Goal: Information Seeking & Learning: Learn about a topic

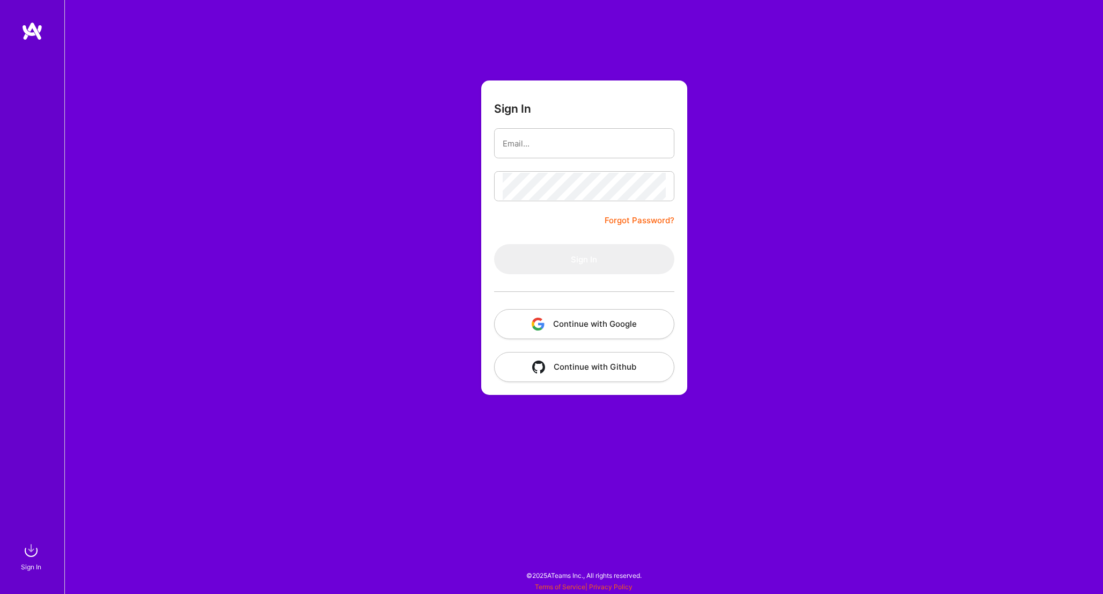
type input "shray@aixlabs.co"
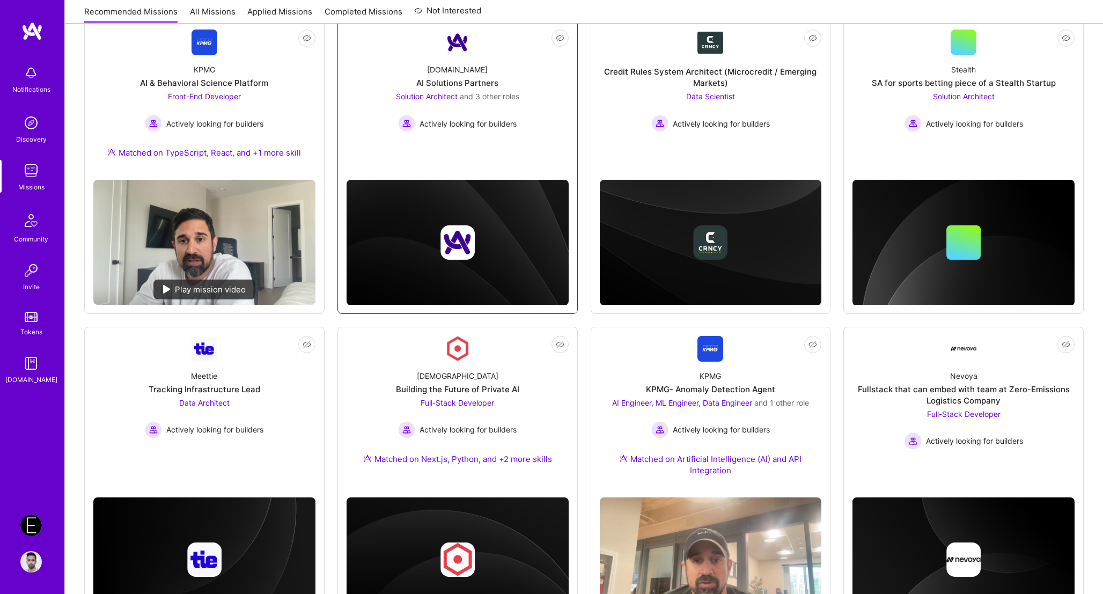
scroll to position [530, 0]
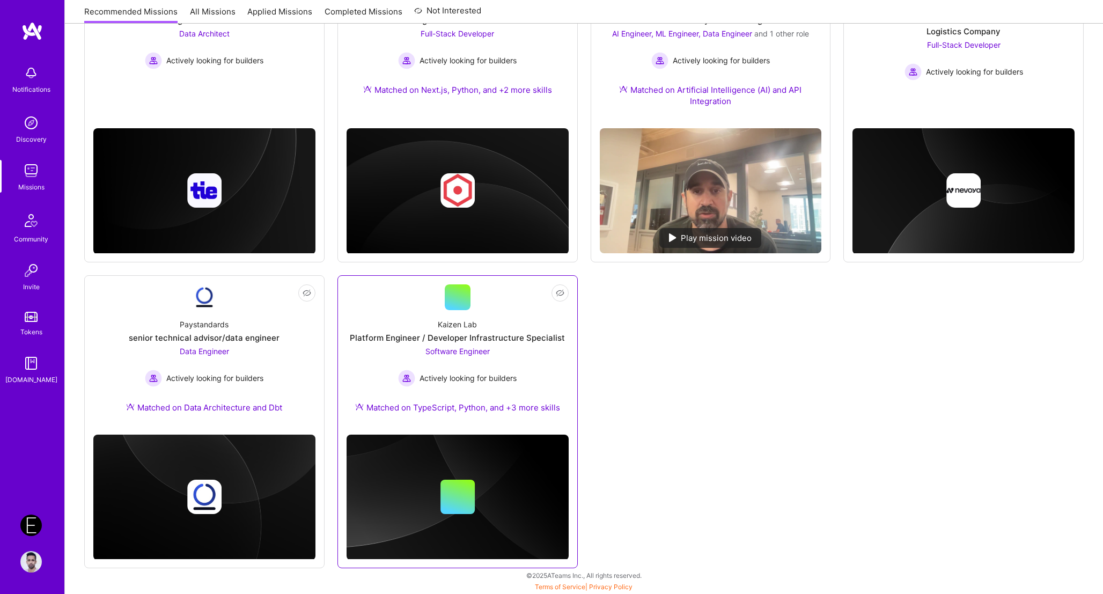
click at [518, 346] on div "Kaizen Lab Platform Engineer / Developer Infrastructure Specialist Software Eng…" at bounding box center [458, 368] width 222 height 116
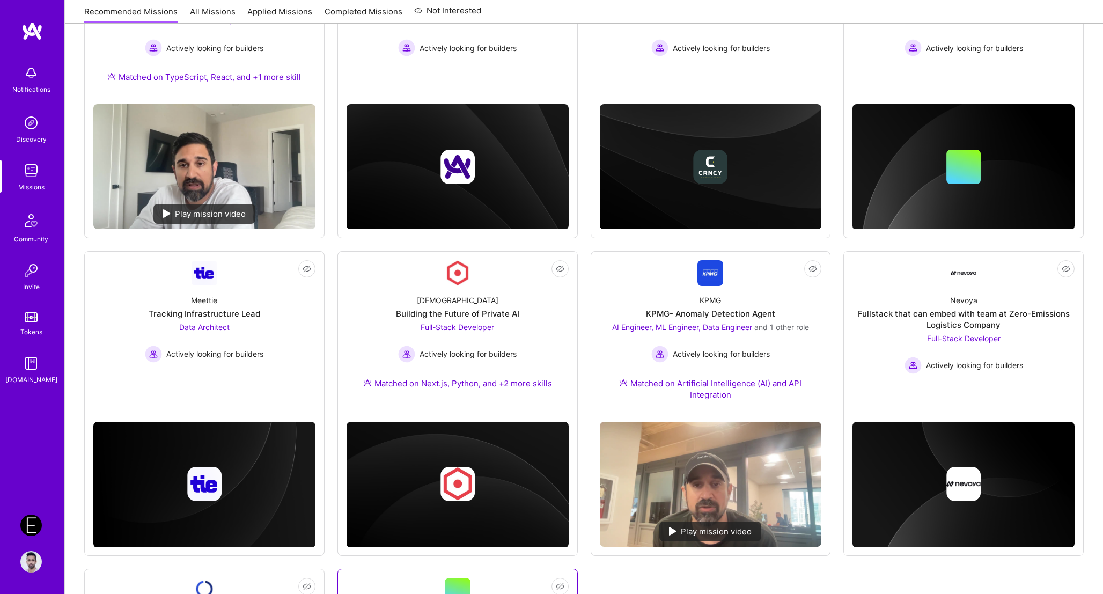
scroll to position [0, 0]
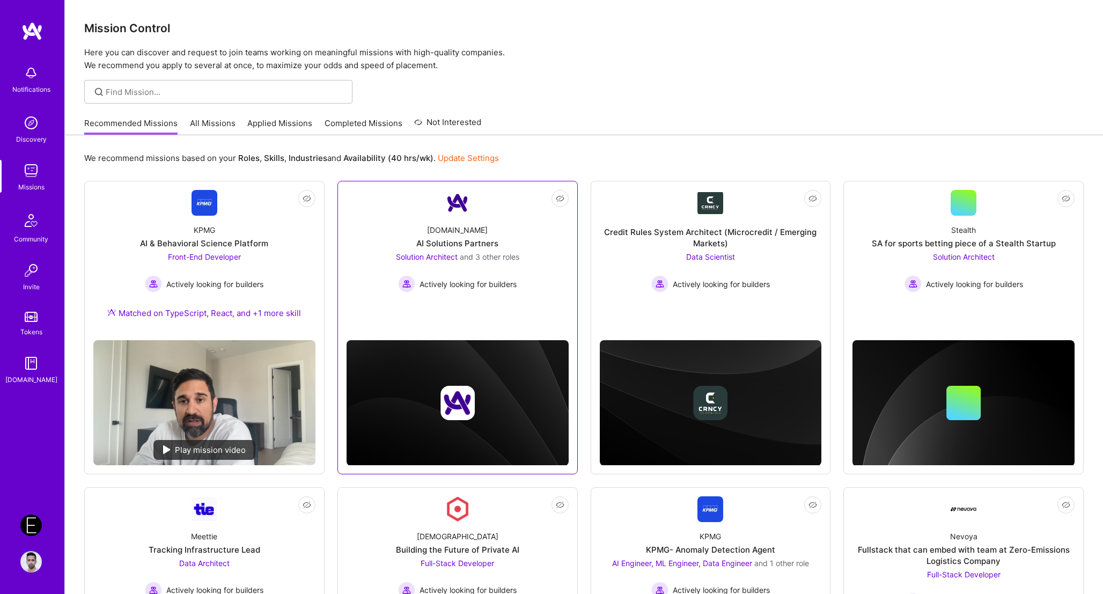
click at [513, 217] on div "A.Team AI Solutions Partners Solution Architect and 3 other roles Actively look…" at bounding box center [458, 254] width 222 height 77
click at [305, 228] on div "KPMG AI & Behavioral Science Platform Front-End Developer Actively looking for …" at bounding box center [204, 274] width 222 height 116
click at [943, 240] on div "SA for sports betting piece of a Stealth Startup" at bounding box center [964, 243] width 184 height 11
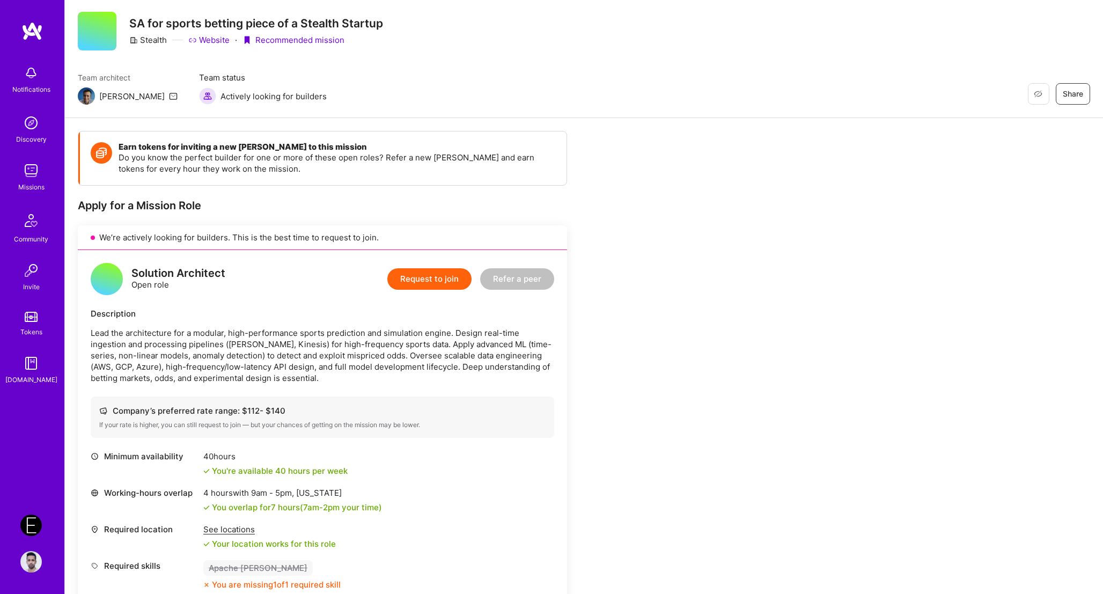
scroll to position [27, 0]
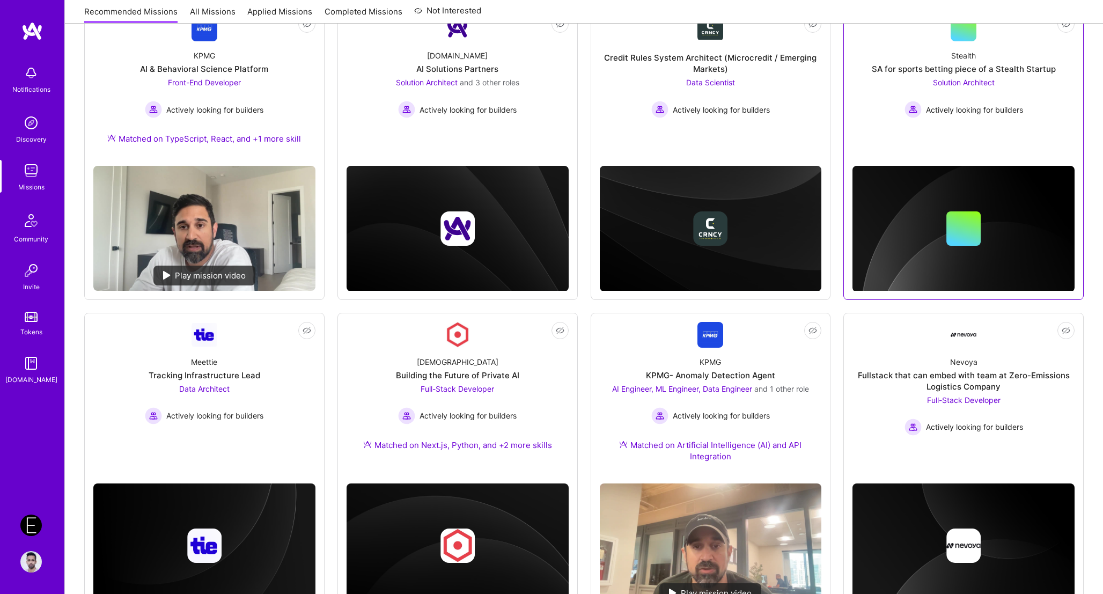
scroll to position [163, 0]
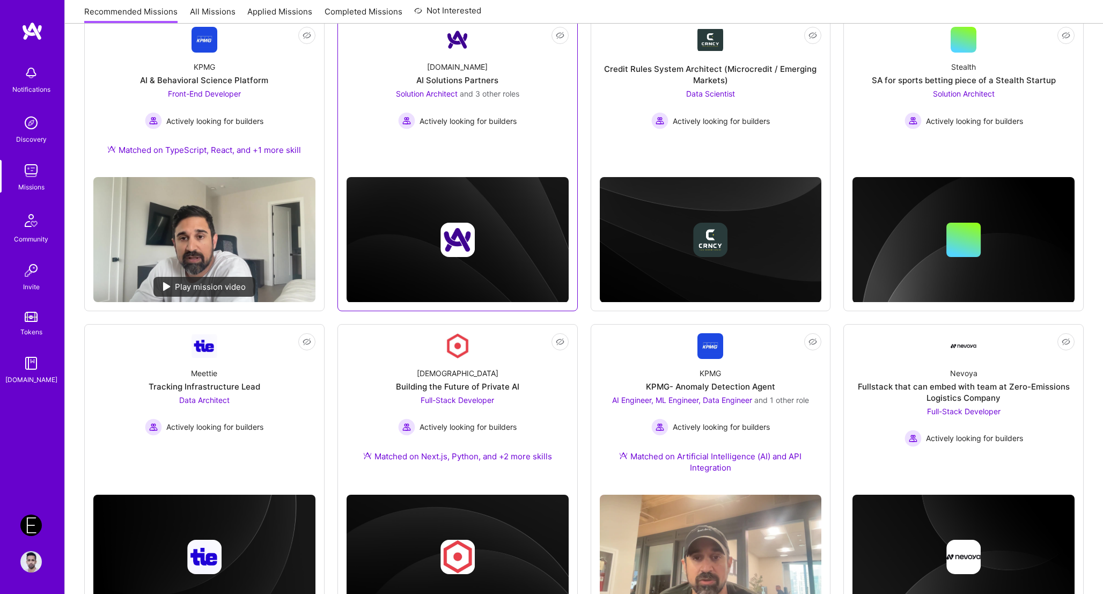
click at [414, 76] on div "A.Team AI Solutions Partners Solution Architect and 3 other roles Actively look…" at bounding box center [458, 91] width 222 height 77
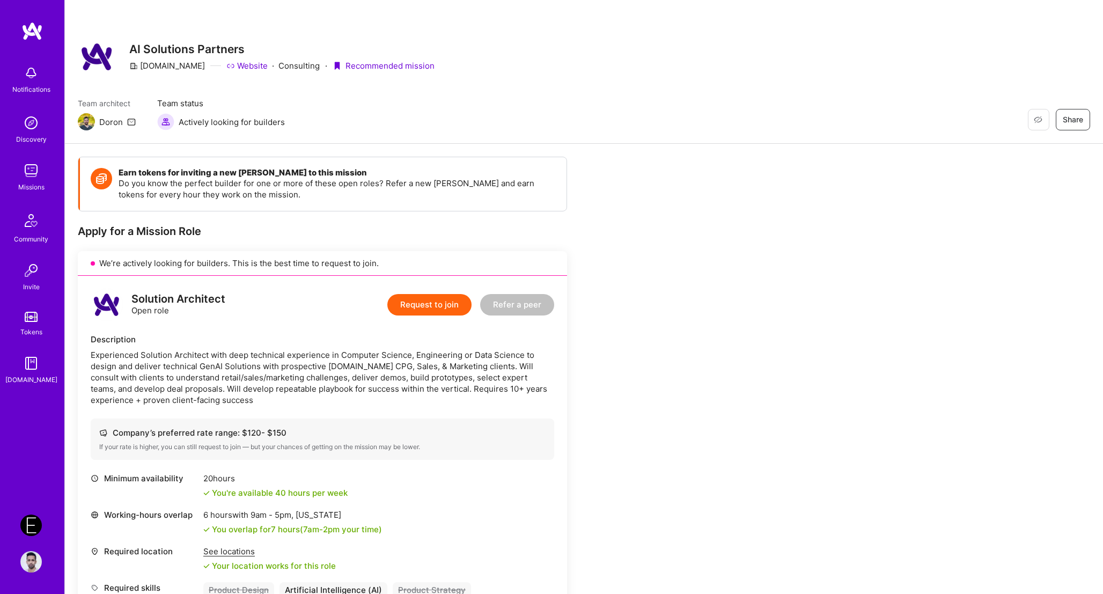
click at [323, 371] on div "Experienced Solution Architect with deep technical experience in Computer Scien…" at bounding box center [323, 377] width 464 height 56
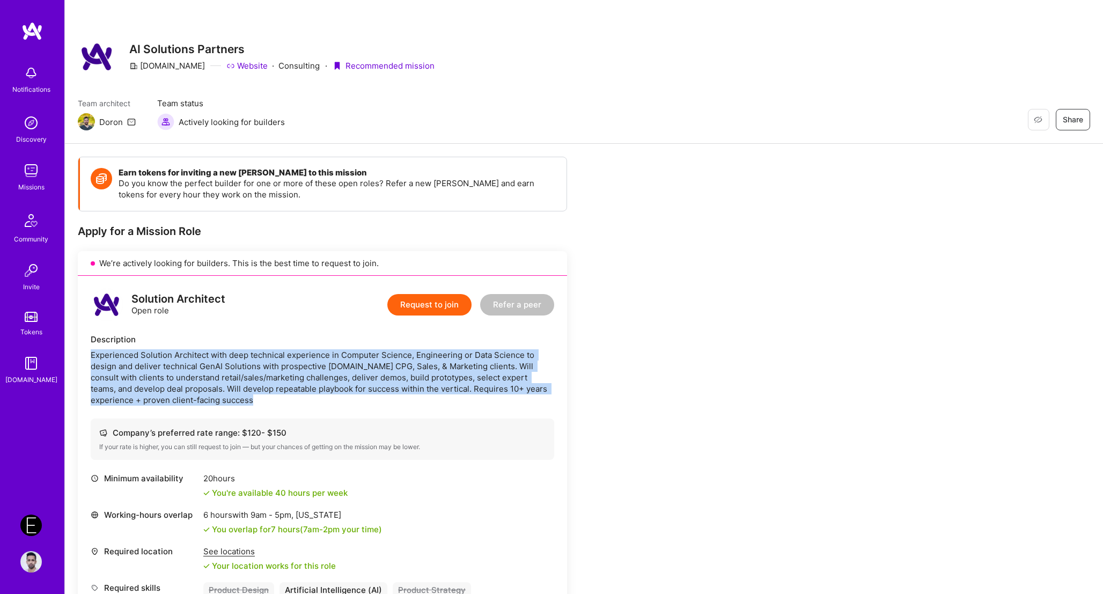
click at [323, 371] on div "Experienced Solution Architect with deep technical experience in Computer Scien…" at bounding box center [323, 377] width 464 height 56
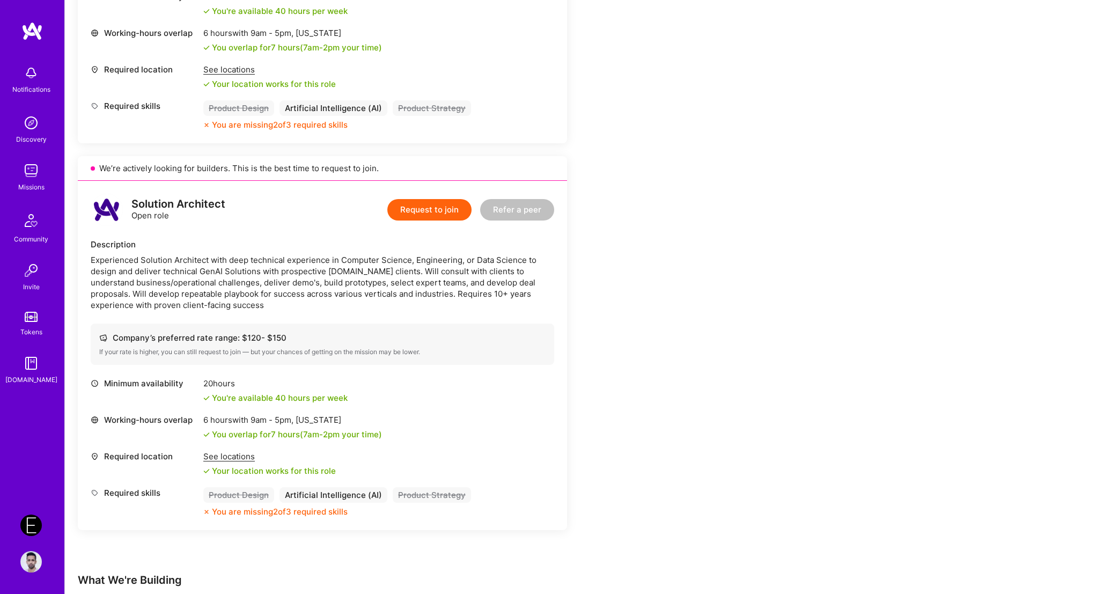
scroll to position [1752, 0]
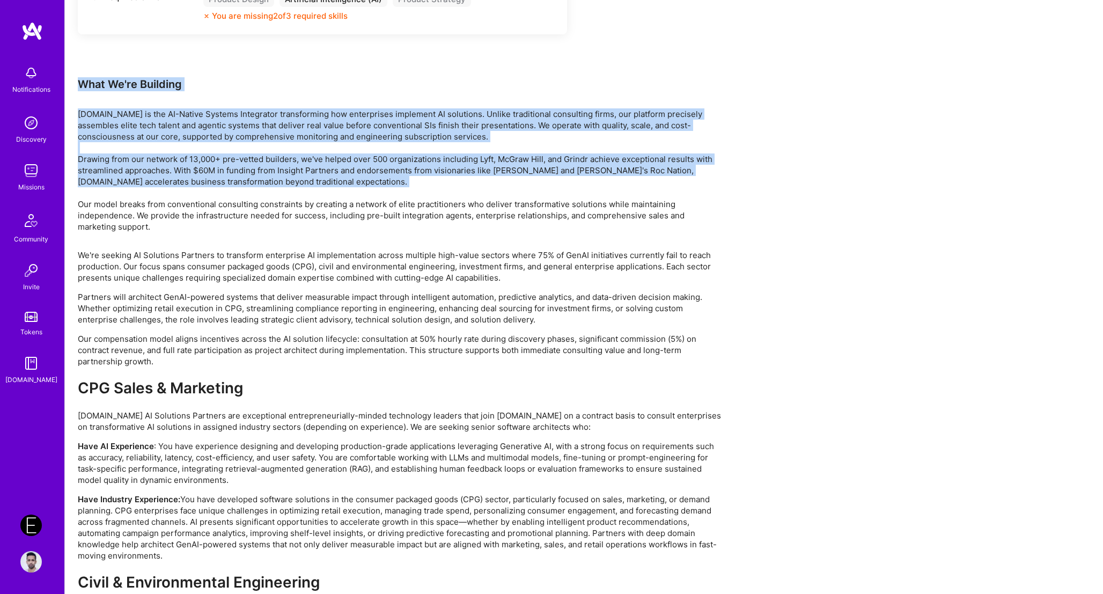
drag, startPoint x: 74, startPoint y: 81, endPoint x: 181, endPoint y: 197, distance: 157.6
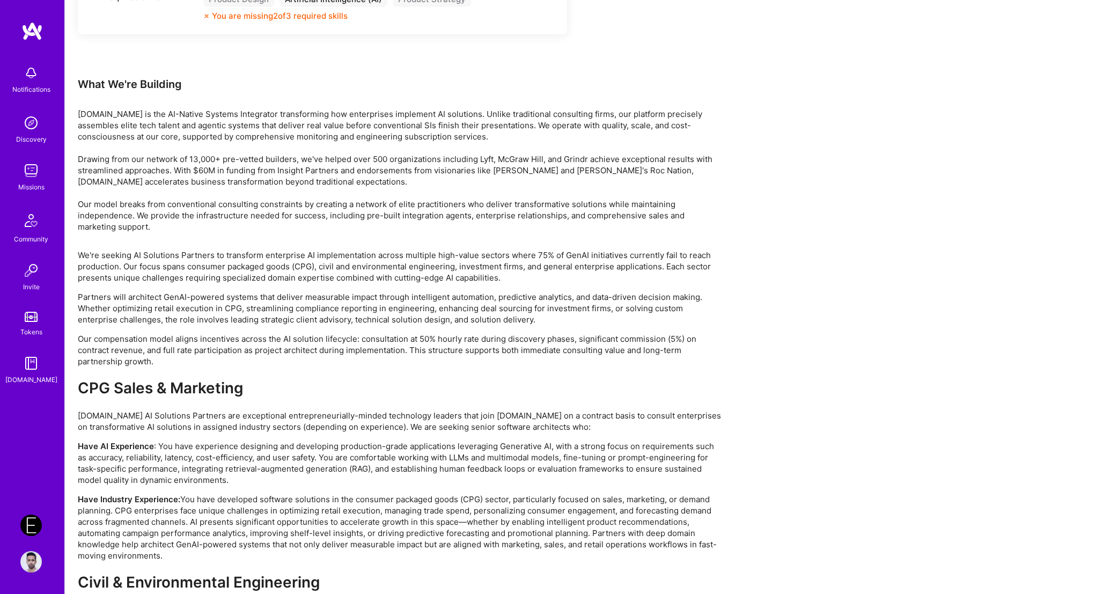
click at [80, 84] on div "What We're Building" at bounding box center [400, 84] width 644 height 14
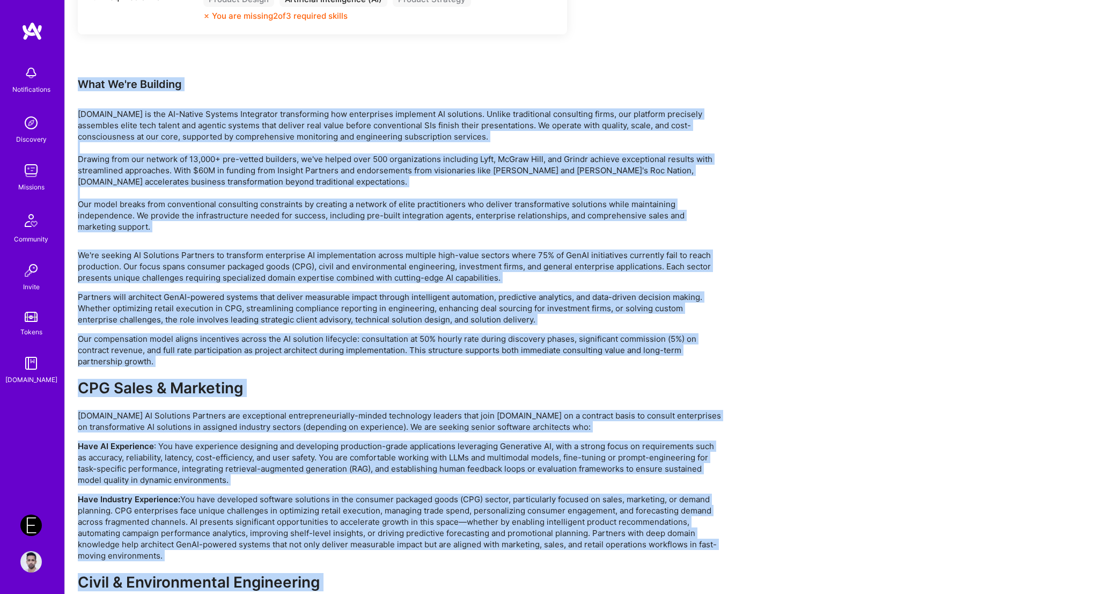
scroll to position [2178, 0]
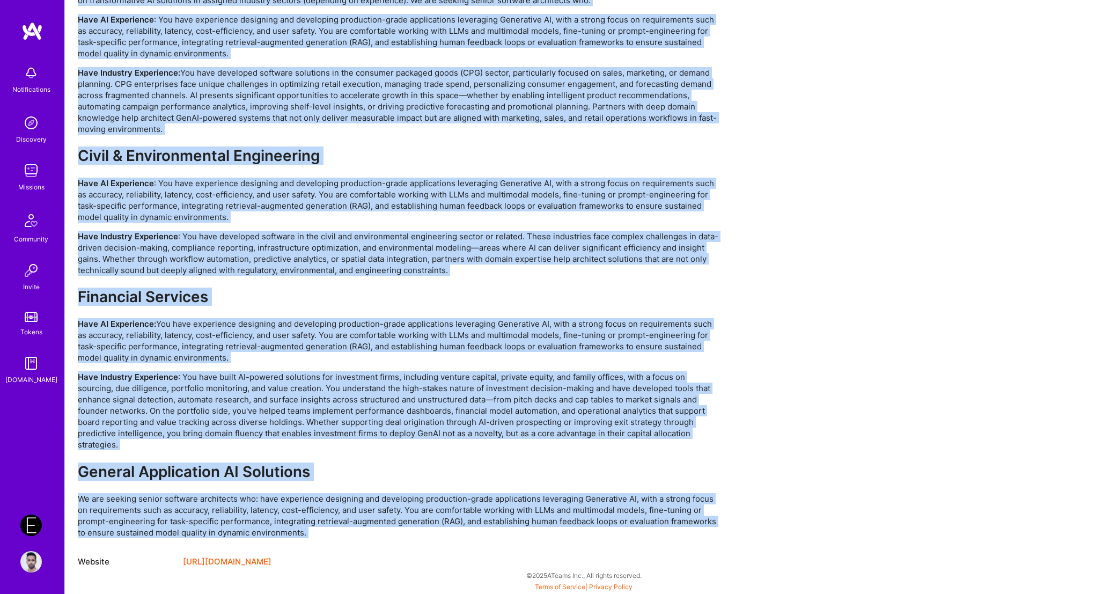
drag, startPoint x: 80, startPoint y: 84, endPoint x: 353, endPoint y: 531, distance: 523.6
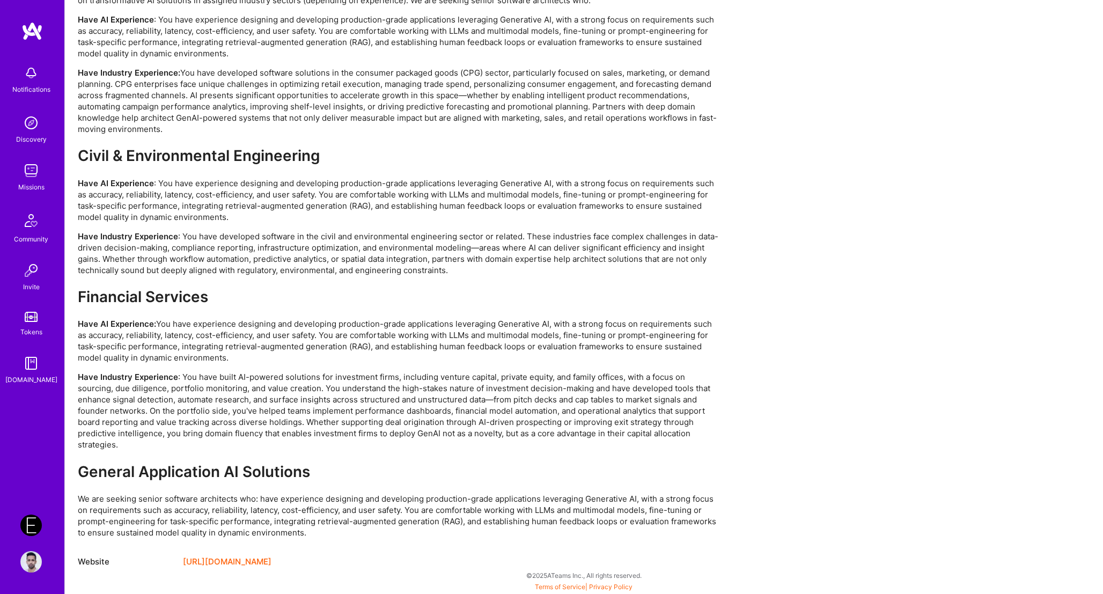
click at [386, 423] on p "Have Industry Experience : You have built AI-powered solutions for investment f…" at bounding box center [400, 410] width 644 height 79
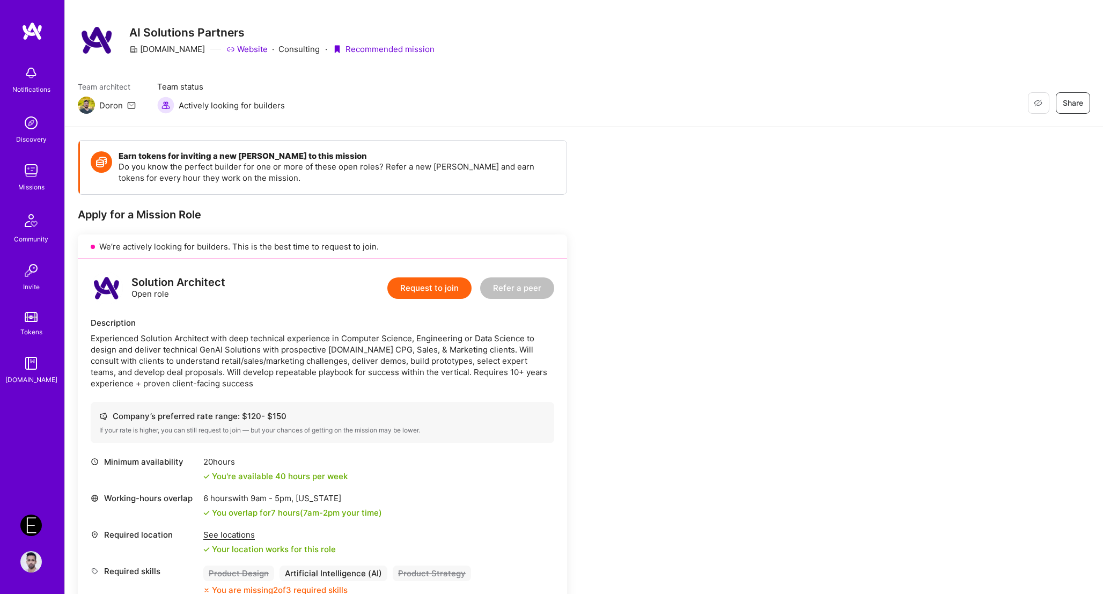
scroll to position [0, 0]
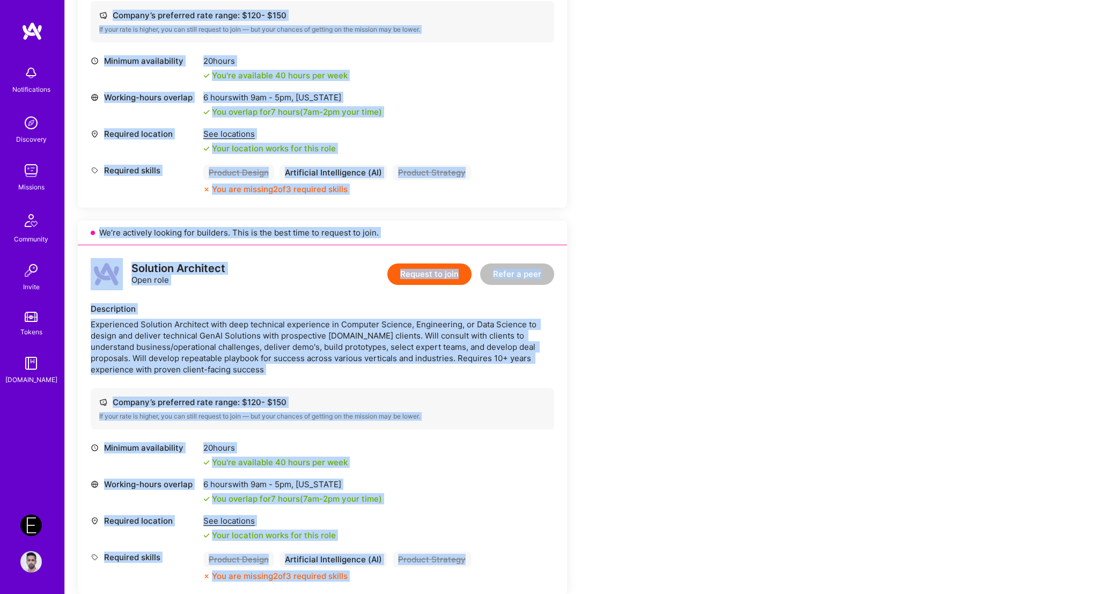
scroll to position [1162, 0]
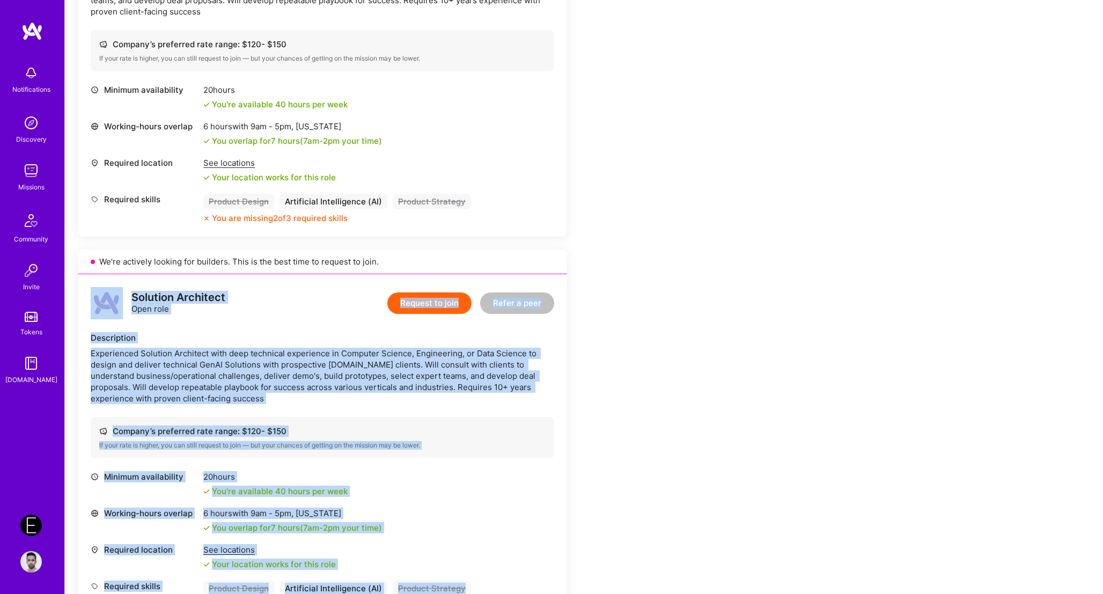
drag, startPoint x: 315, startPoint y: 531, endPoint x: 113, endPoint y: 303, distance: 304.9
click at [113, 303] on div "Earn tokens for inviting a new A.Teamer to this mission Do you know the perfect…" at bounding box center [400, 289] width 644 height 2590
copy div "Solution Architect Open role Request to join Refer a peer Description Experienc…"
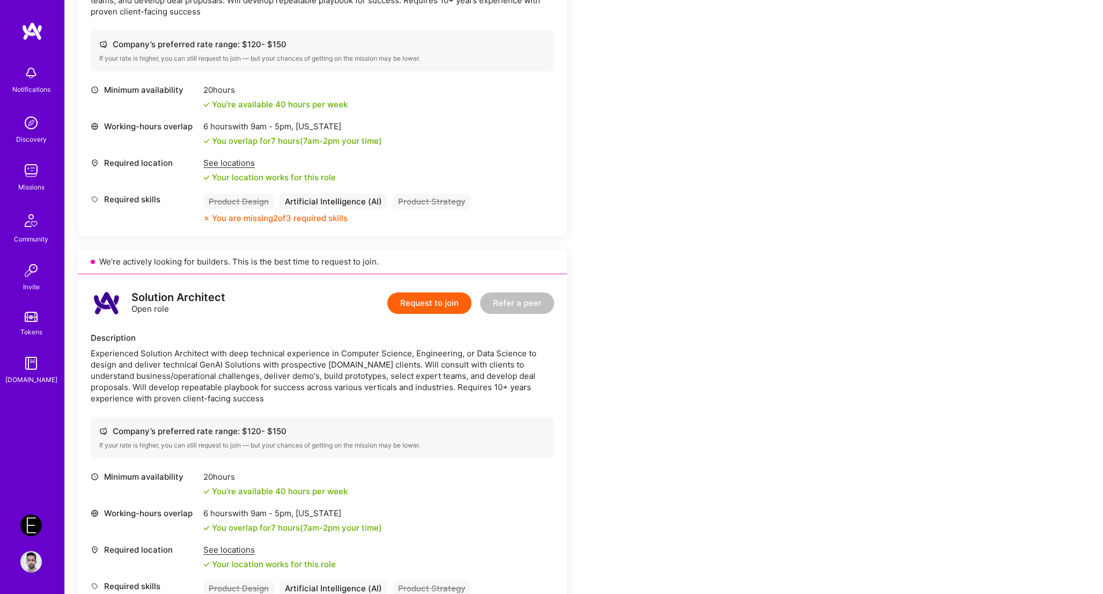
click at [228, 360] on div "Experienced Solution Architect with deep technical experience in Computer Scien…" at bounding box center [323, 376] width 464 height 56
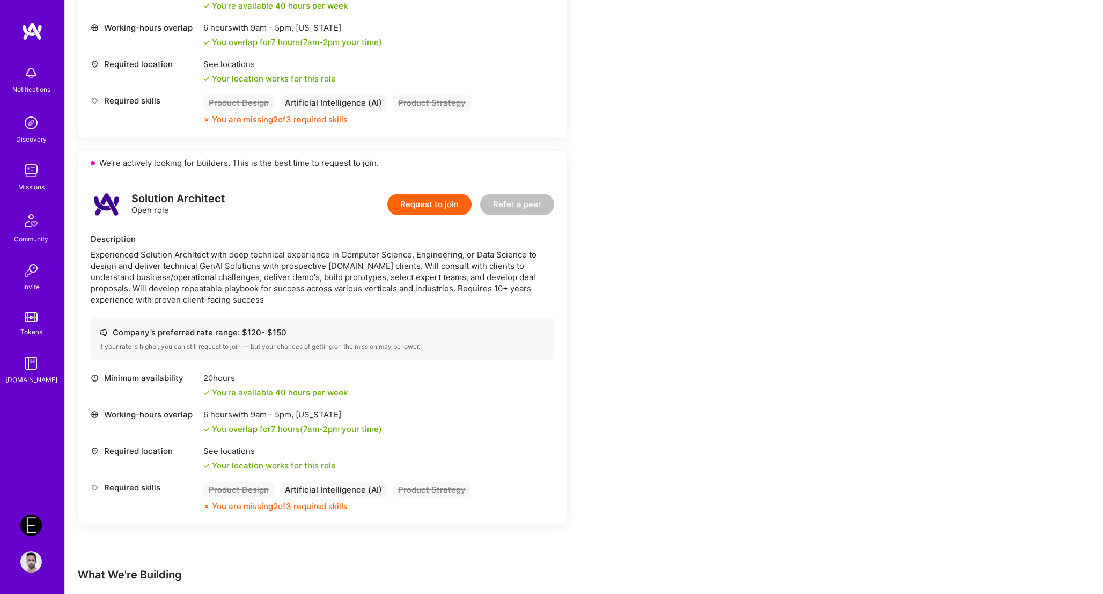
scroll to position [1126, 0]
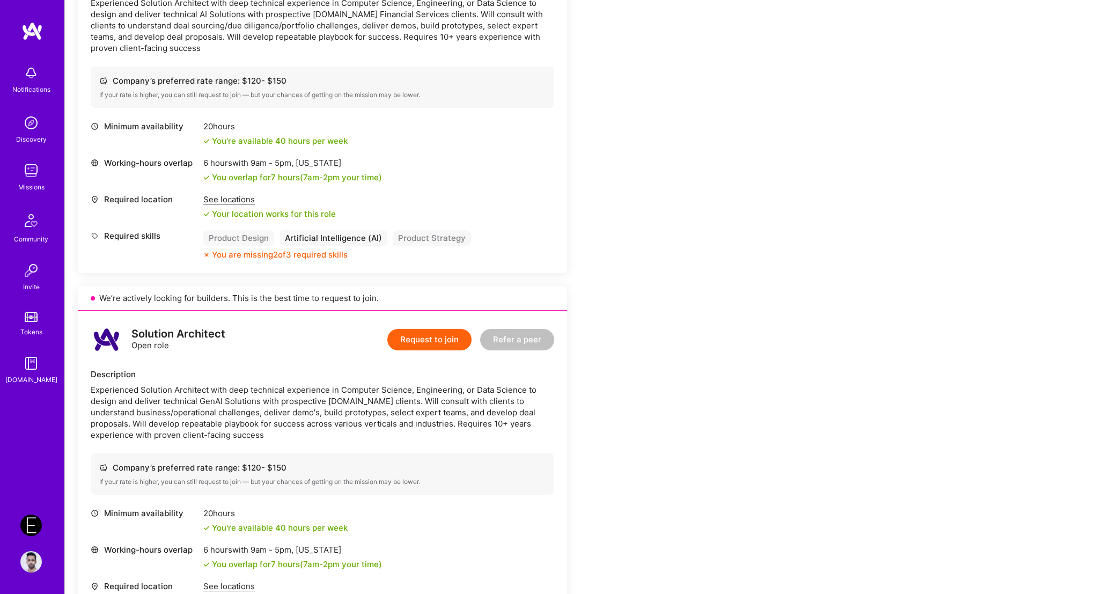
click at [290, 389] on div "Experienced Solution Architect with deep technical experience in Computer Scien…" at bounding box center [323, 412] width 464 height 56
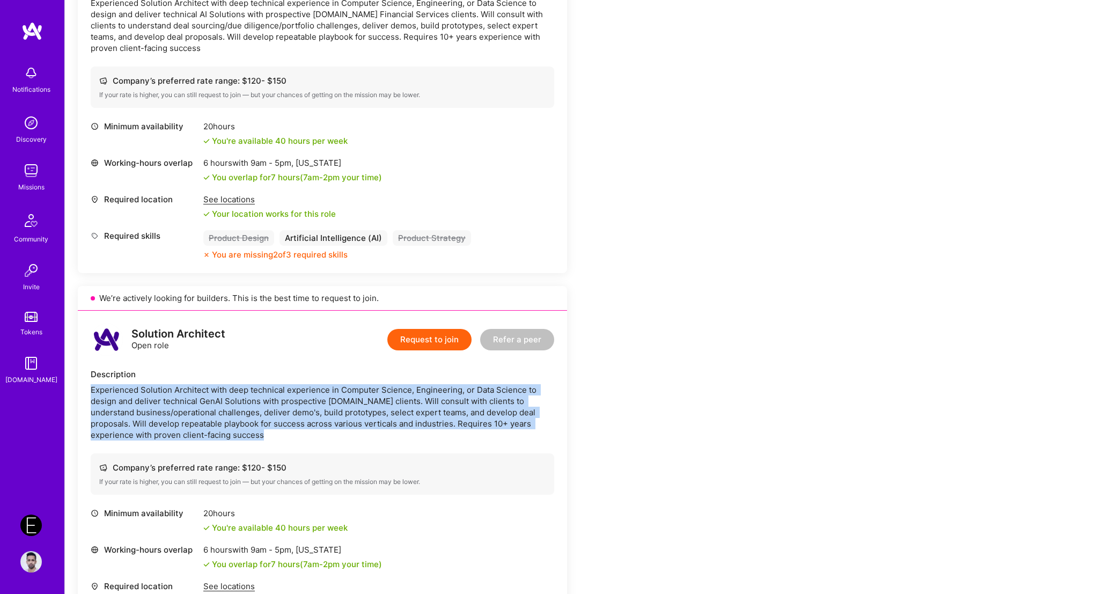
click at [290, 389] on div "Experienced Solution Architect with deep technical experience in Computer Scien…" at bounding box center [323, 412] width 464 height 56
copy div "Experienced Solution Architect with deep technical experience in Computer Scien…"
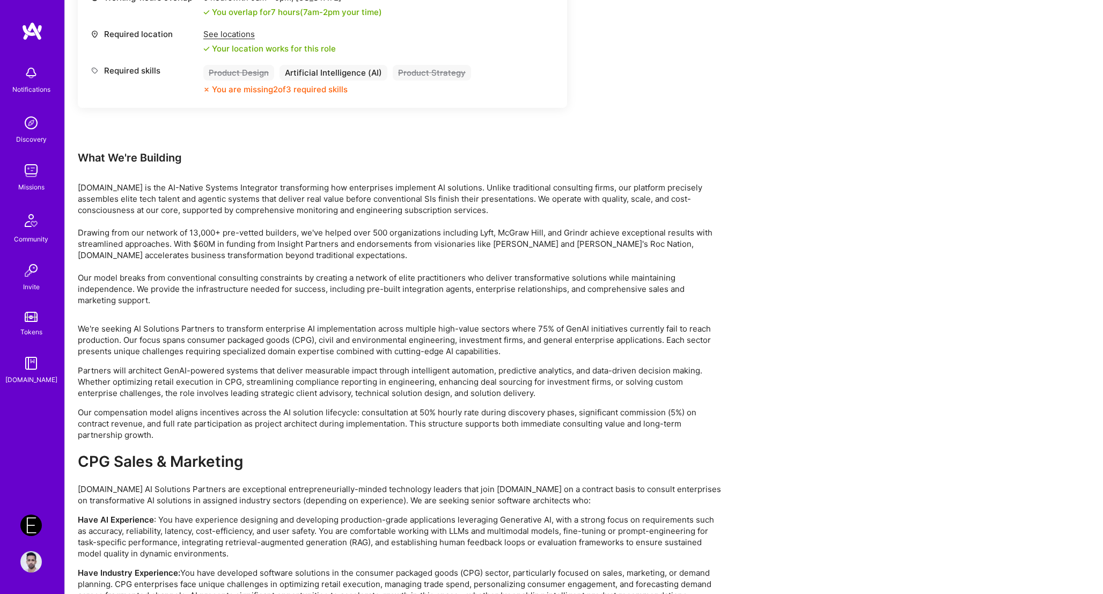
scroll to position [1968, 0]
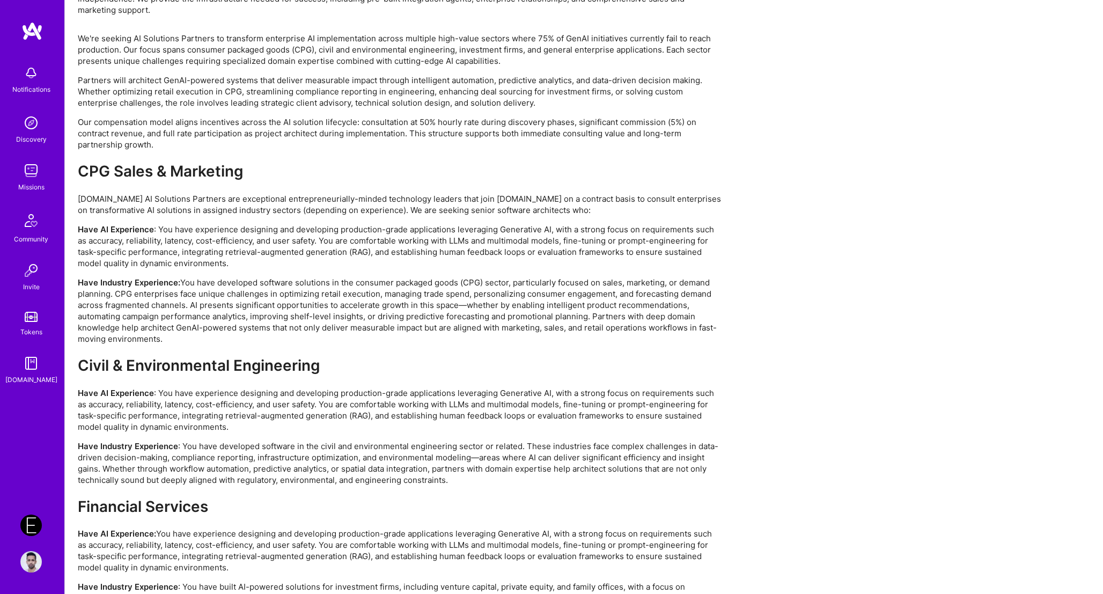
click at [325, 340] on p "Have Industry Experience: You have developed software solutions in the consumer…" at bounding box center [400, 311] width 644 height 68
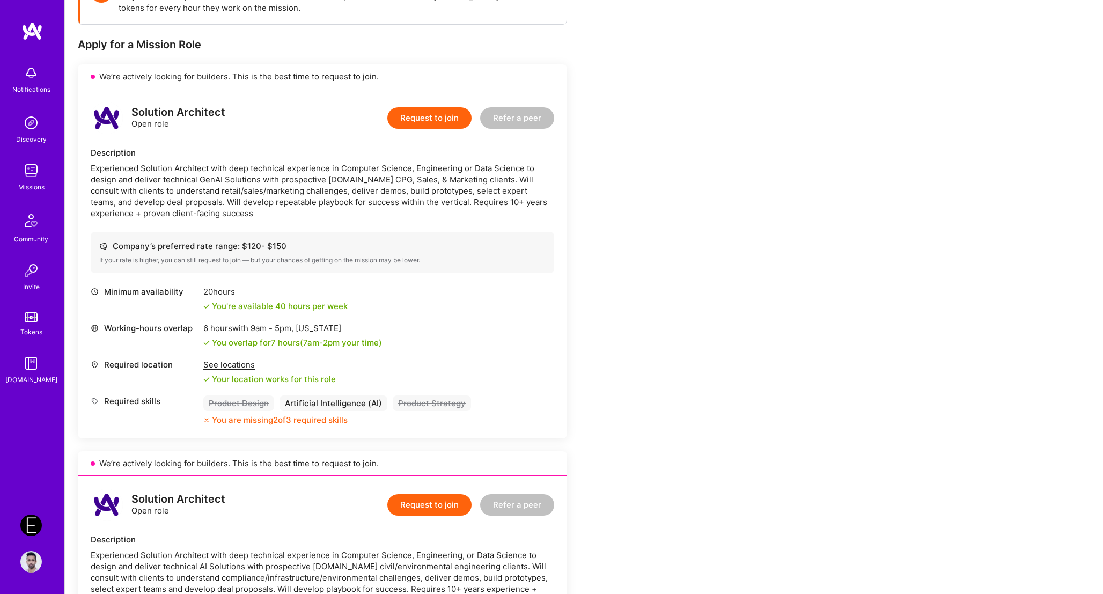
scroll to position [0, 0]
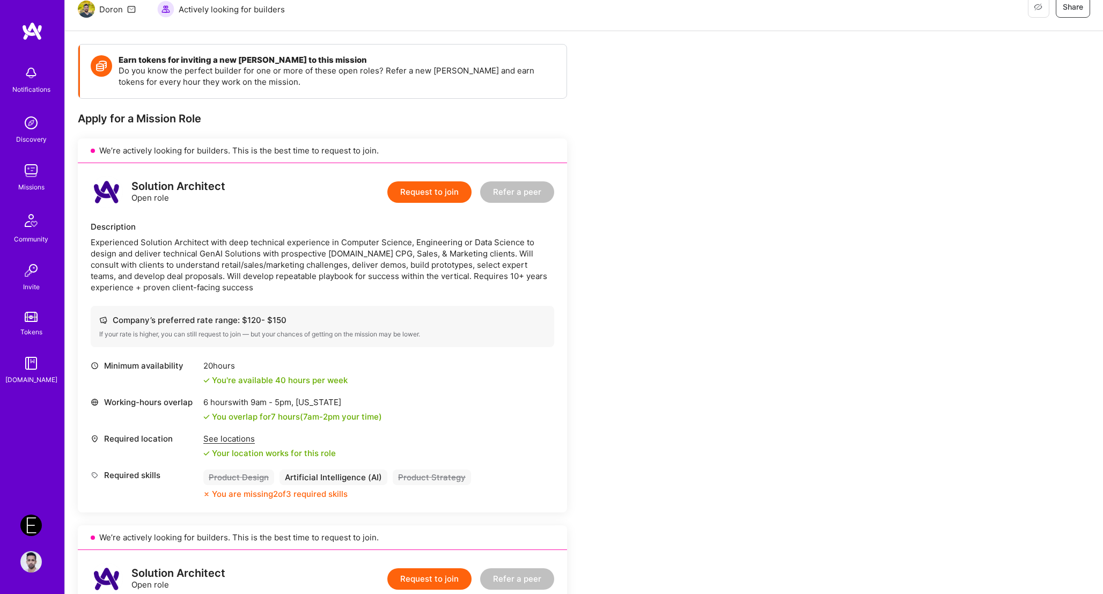
scroll to position [112, 0]
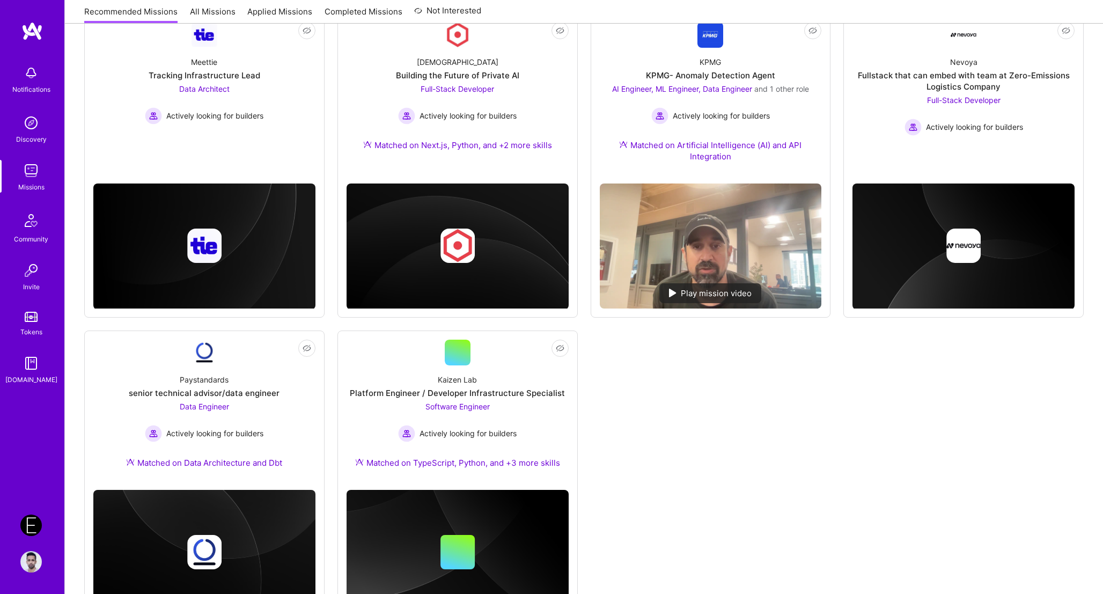
scroll to position [299, 0]
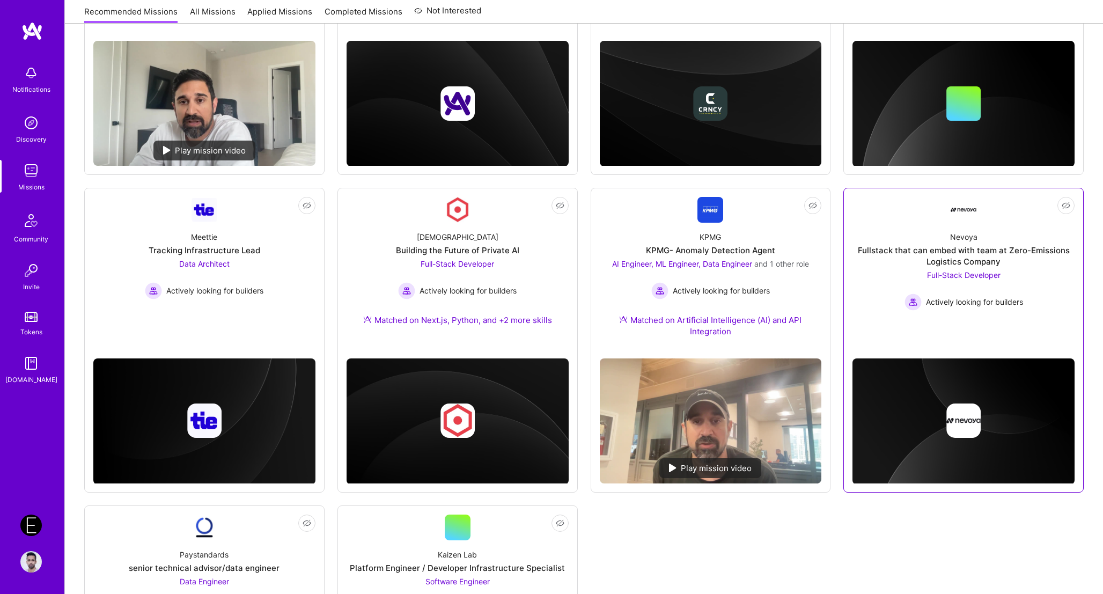
click at [904, 235] on div "Nevoya Fullstack that can embed with team at Zero-Emissions Logistics Company F…" at bounding box center [964, 267] width 222 height 88
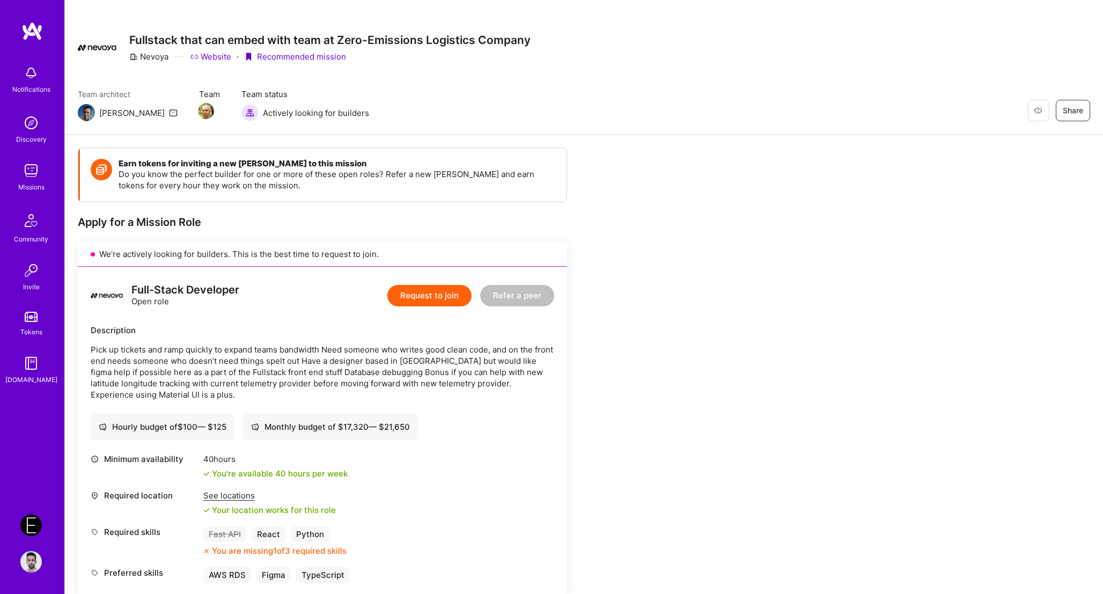
scroll to position [14, 0]
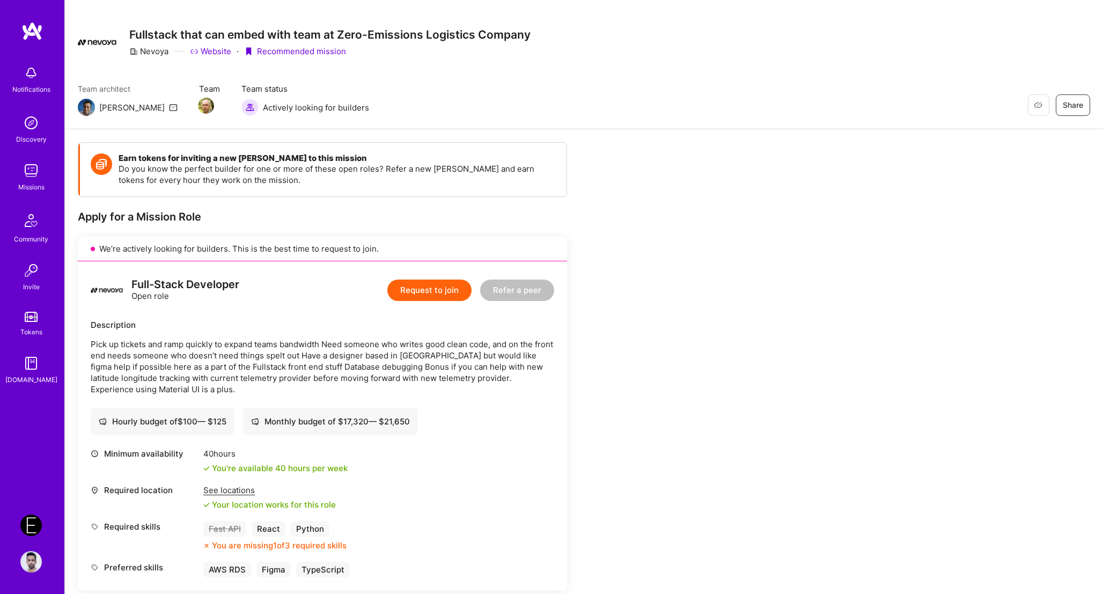
click at [220, 51] on link "Website" at bounding box center [210, 51] width 41 height 11
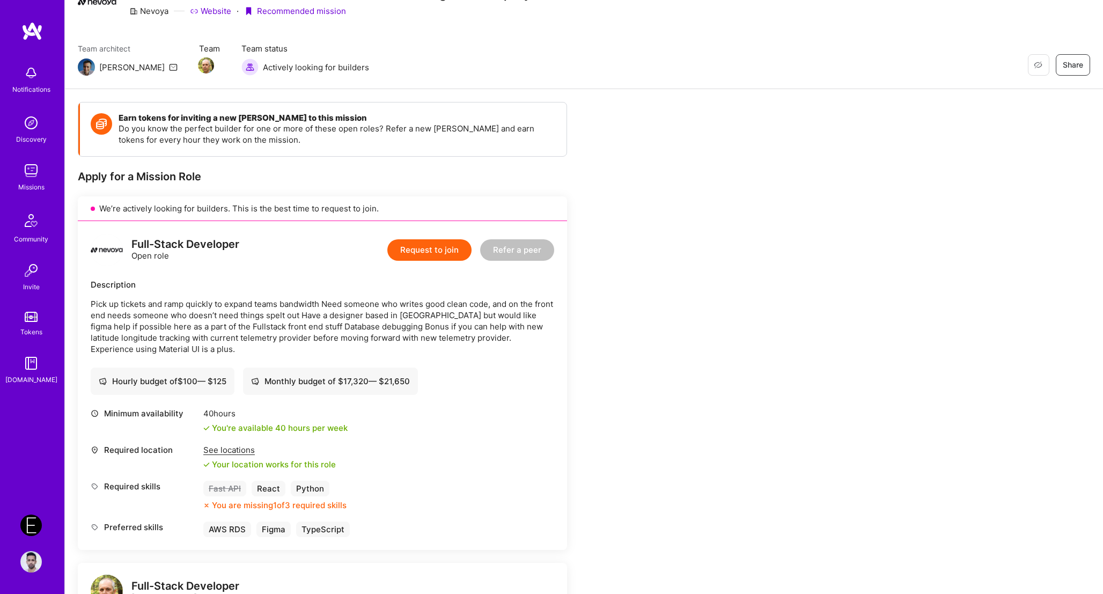
scroll to position [0, 0]
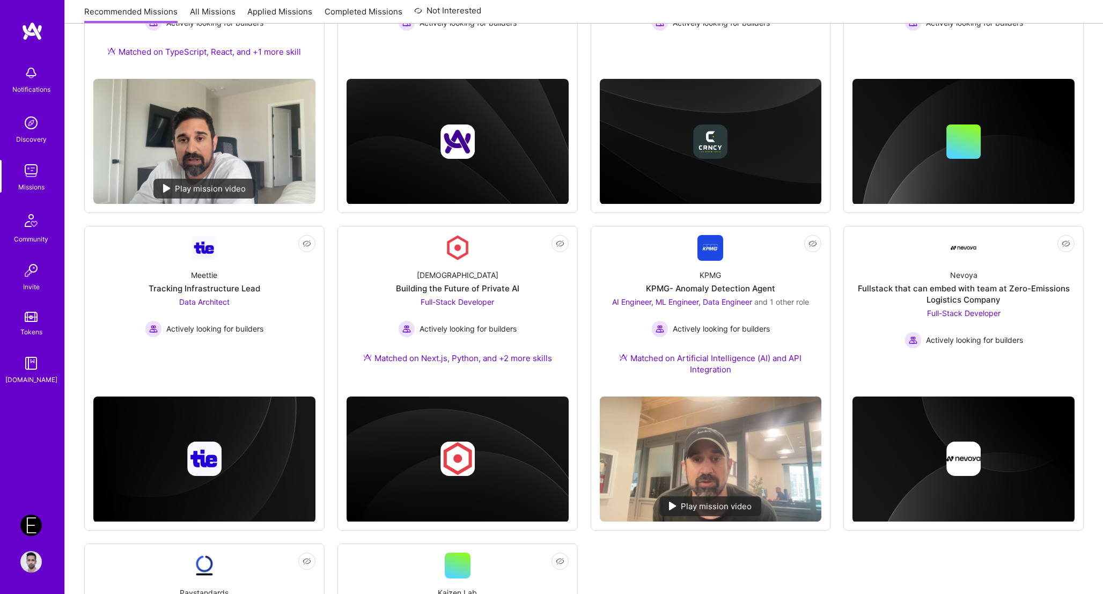
scroll to position [156, 0]
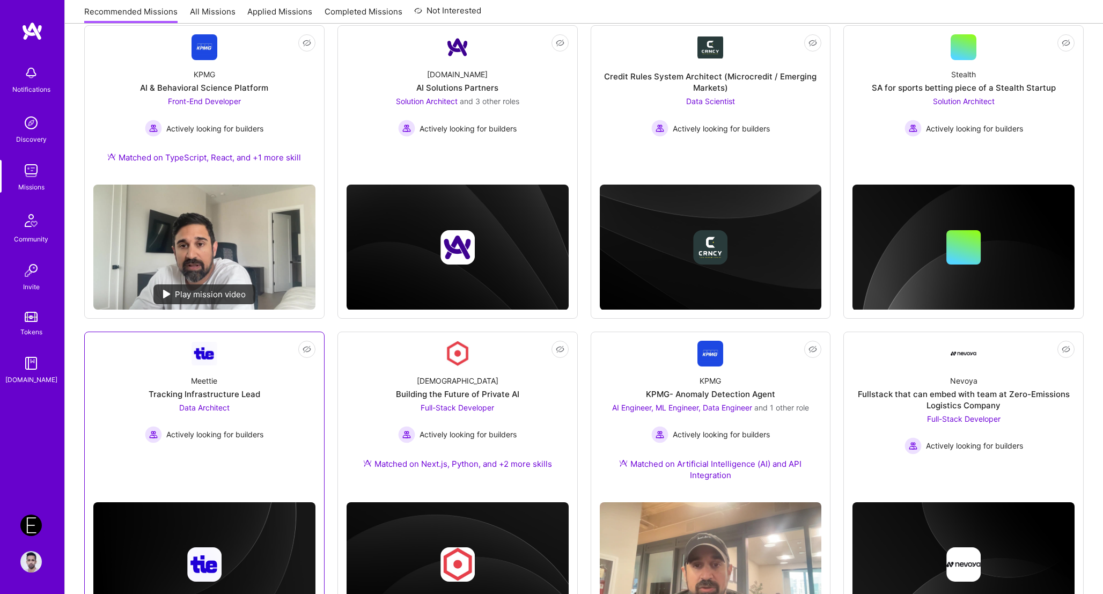
click at [225, 390] on div "Tracking Infrastructure Lead" at bounding box center [205, 394] width 112 height 11
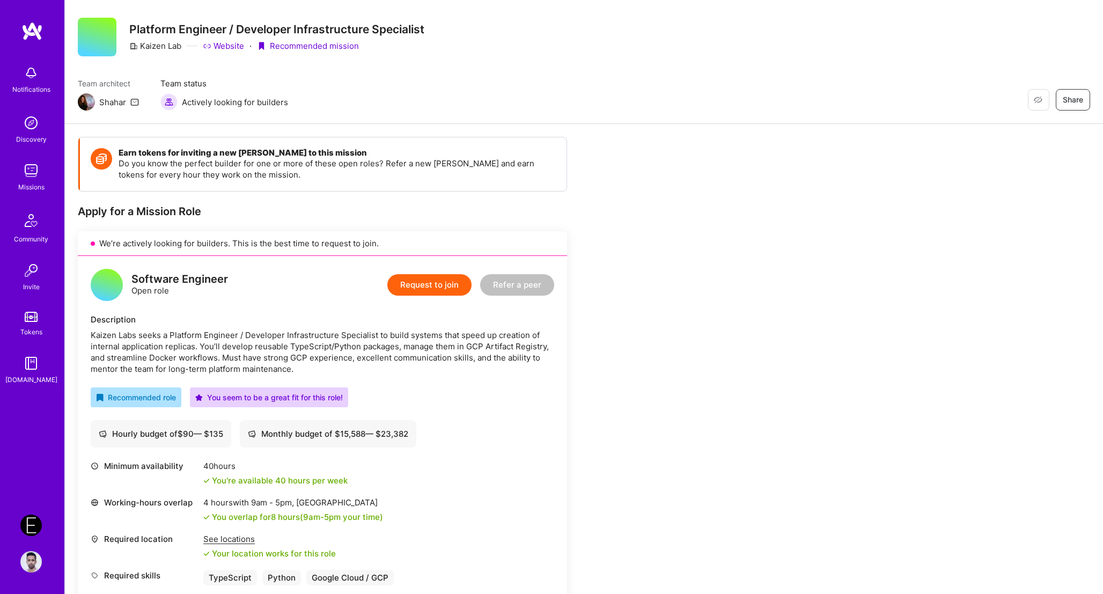
scroll to position [24, 0]
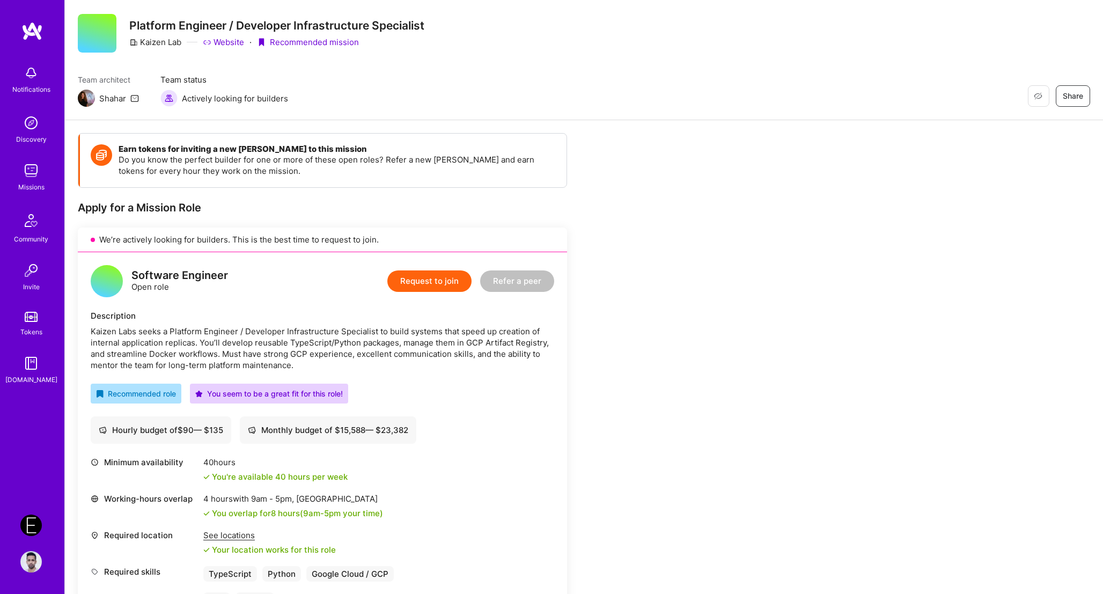
click at [136, 331] on div "Kaizen Labs seeks a Platform Engineer / Developer Infrastructure Specialist to …" at bounding box center [323, 348] width 464 height 45
drag, startPoint x: 136, startPoint y: 331, endPoint x: 104, endPoint y: 331, distance: 31.7
click at [104, 331] on div "Kaizen Labs seeks a Platform Engineer / Developer Infrastructure Specialist to …" at bounding box center [323, 348] width 464 height 45
copy div "Kaizen Labs"
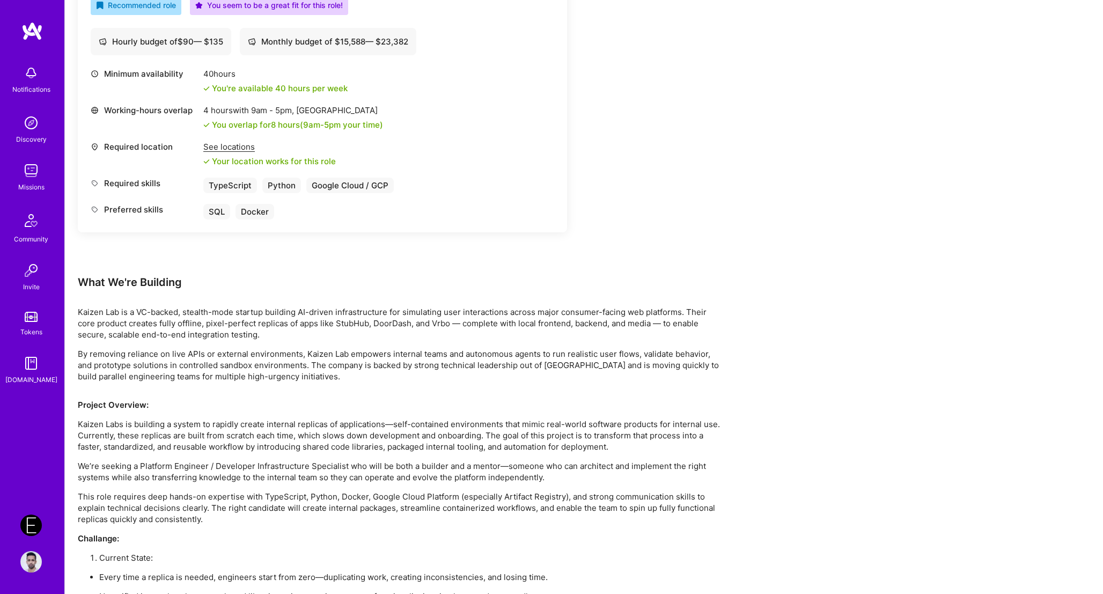
scroll to position [463, 0]
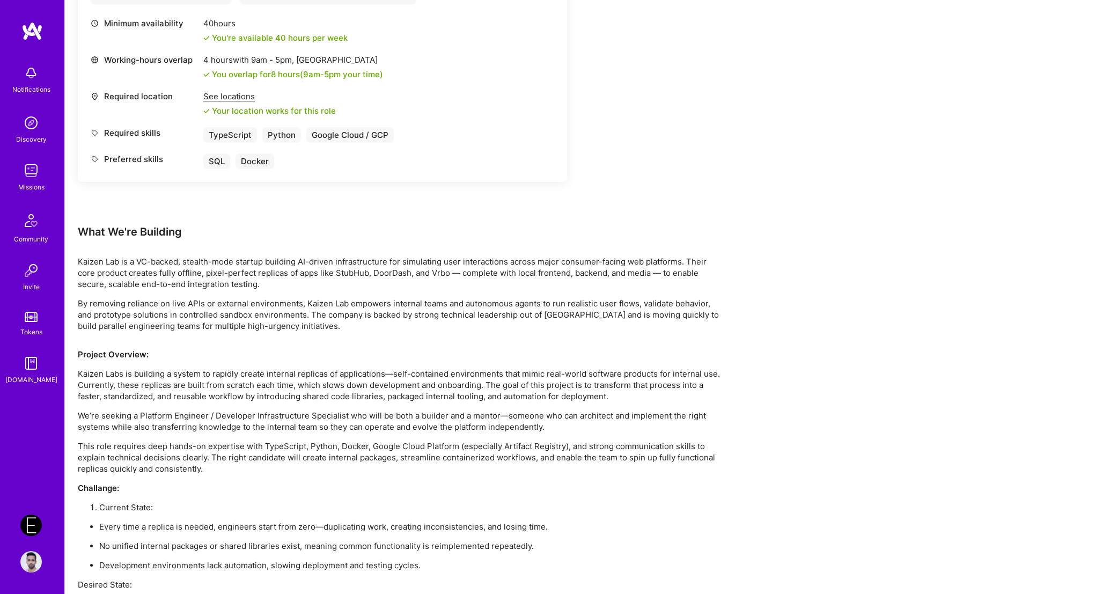
click at [715, 198] on div "Earn tokens for inviting a new A.Teamer to this mission Do you know the perfect…" at bounding box center [400, 393] width 644 height 1398
click at [449, 414] on p "We’re seeking a Platform Engineer / Developer Infrastructure Specialist who wil…" at bounding box center [400, 421] width 644 height 23
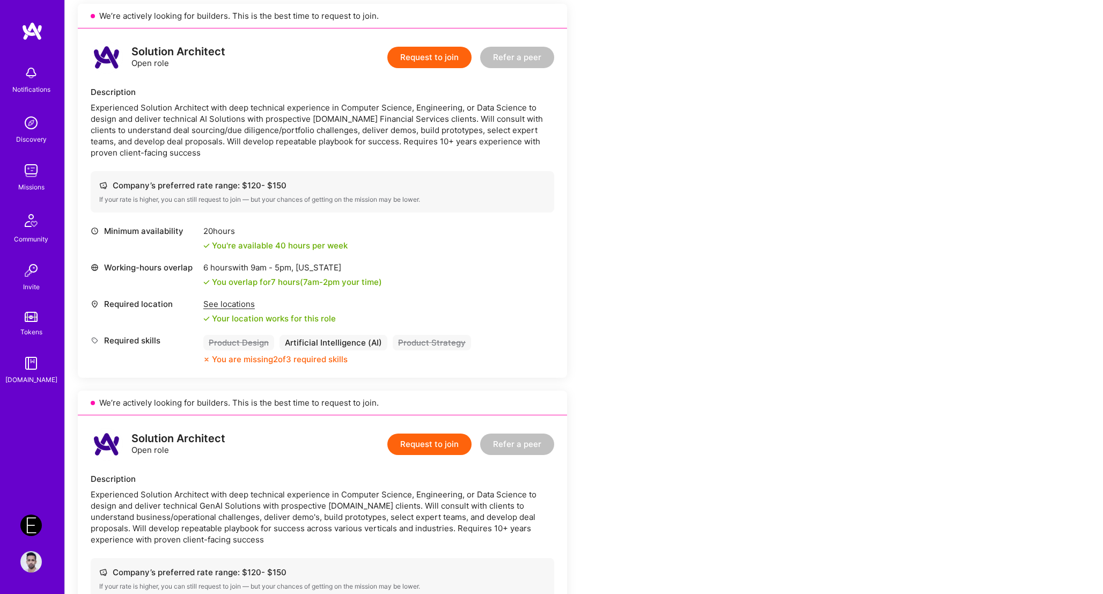
scroll to position [1020, 0]
click at [613, 192] on div "Earn tokens for inviting a new A.Teamer to this mission Do you know the perfect…" at bounding box center [400, 432] width 644 height 2590
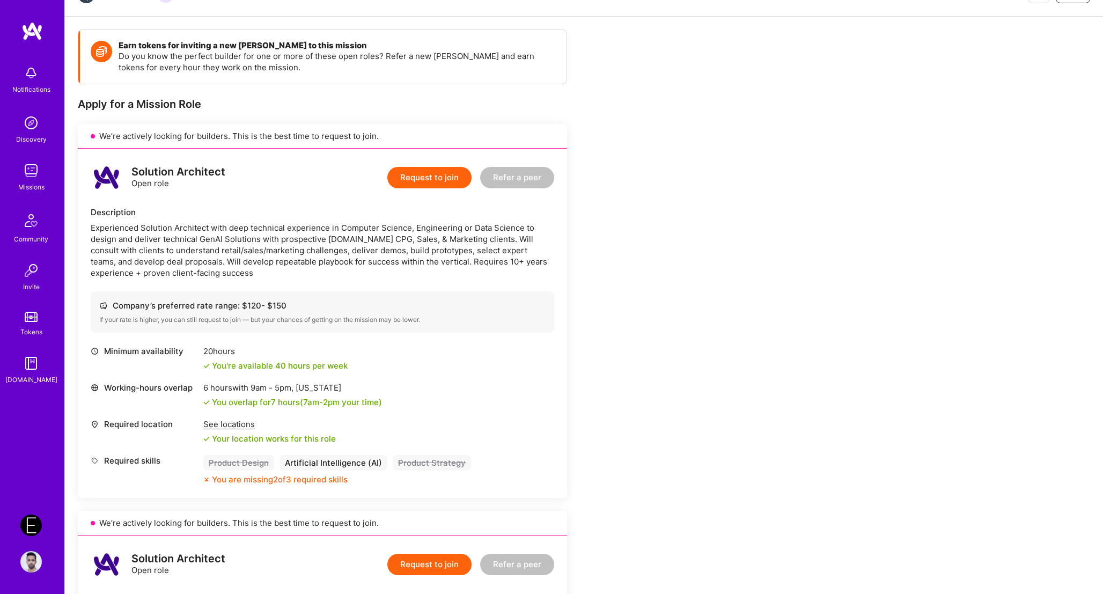
scroll to position [35, 0]
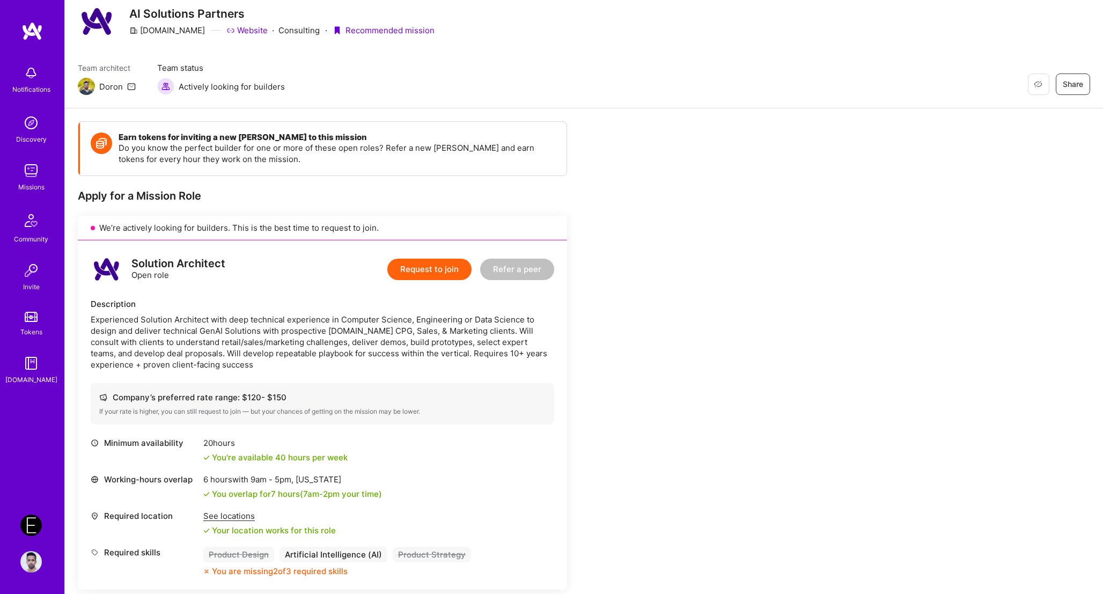
click at [226, 31] on link "Website" at bounding box center [246, 30] width 41 height 11
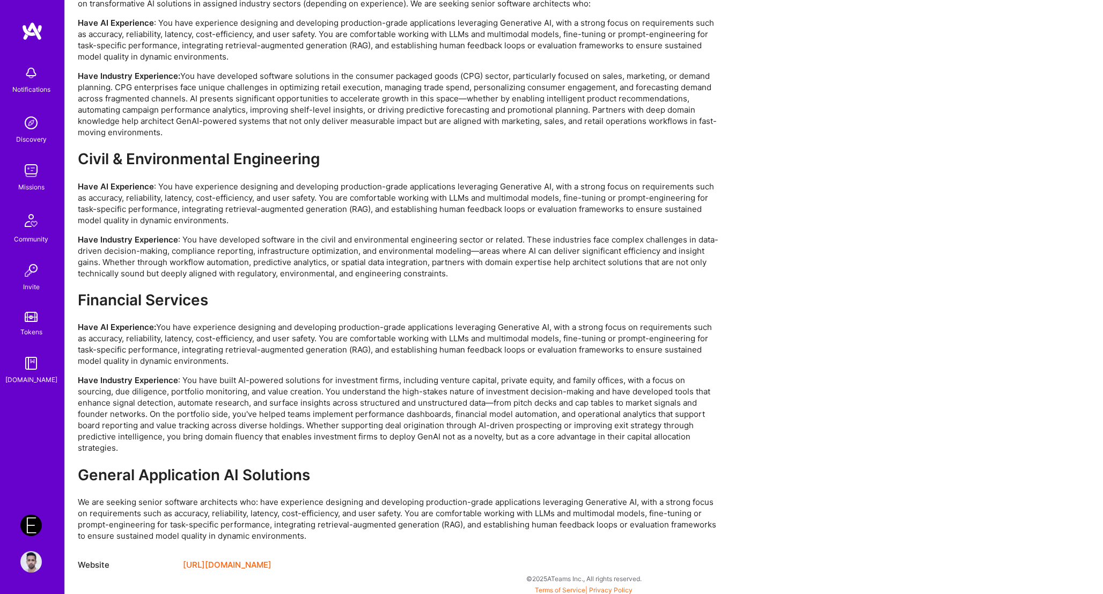
scroll to position [2178, 0]
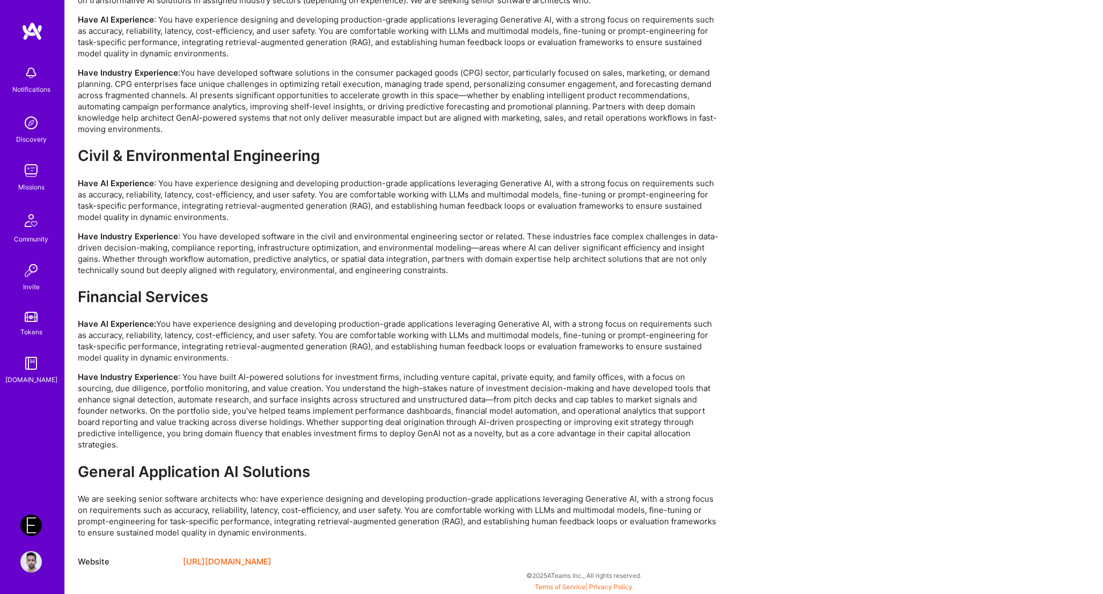
click at [282, 463] on strong "General Application AI Solutions" at bounding box center [194, 472] width 232 height 18
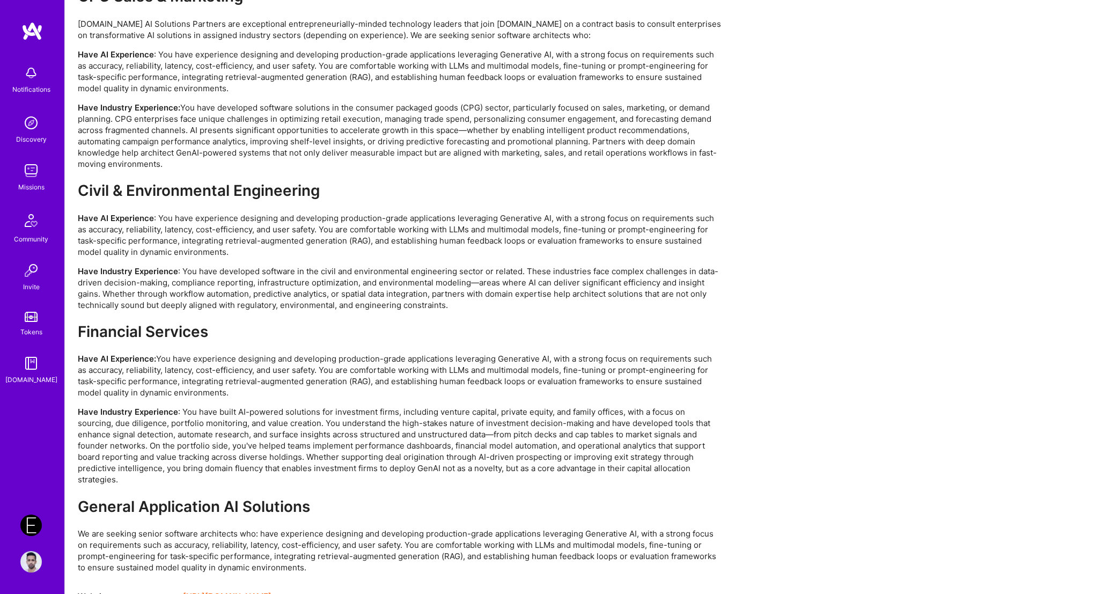
scroll to position [2129, 0]
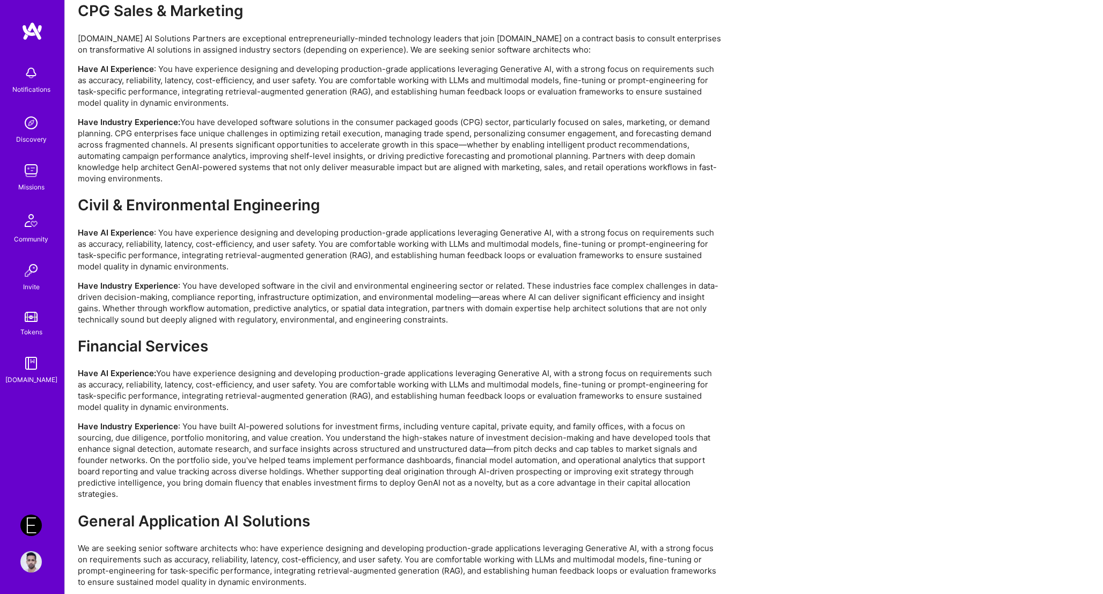
click at [31, 233] on div "Community" at bounding box center [31, 238] width 34 height 11
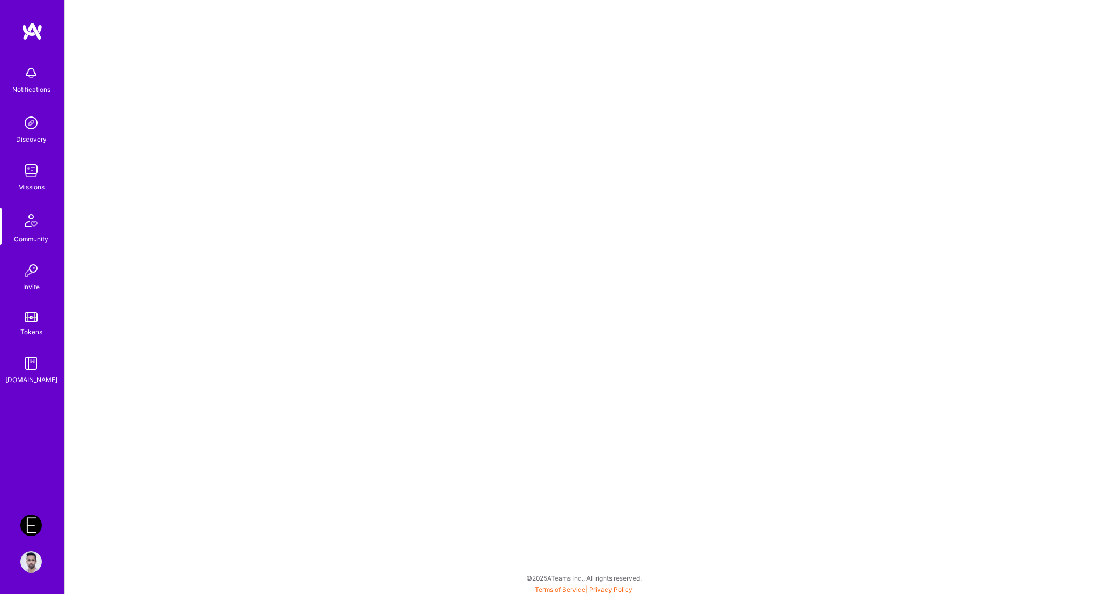
scroll to position [3, 0]
click at [38, 166] on img at bounding box center [30, 170] width 21 height 21
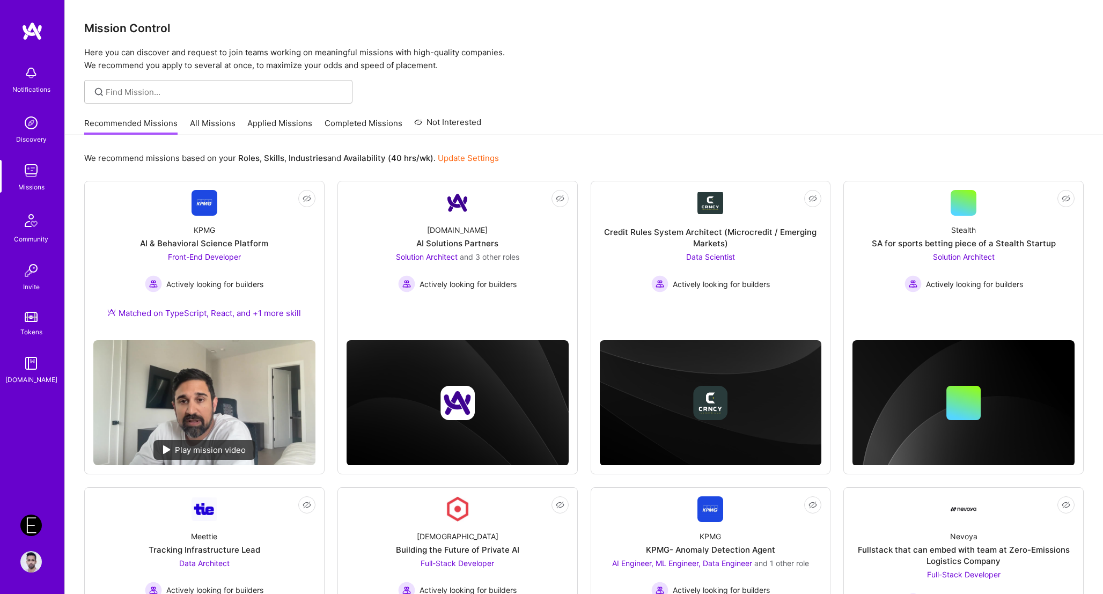
click at [204, 122] on link "All Missions" at bounding box center [213, 127] width 46 height 18
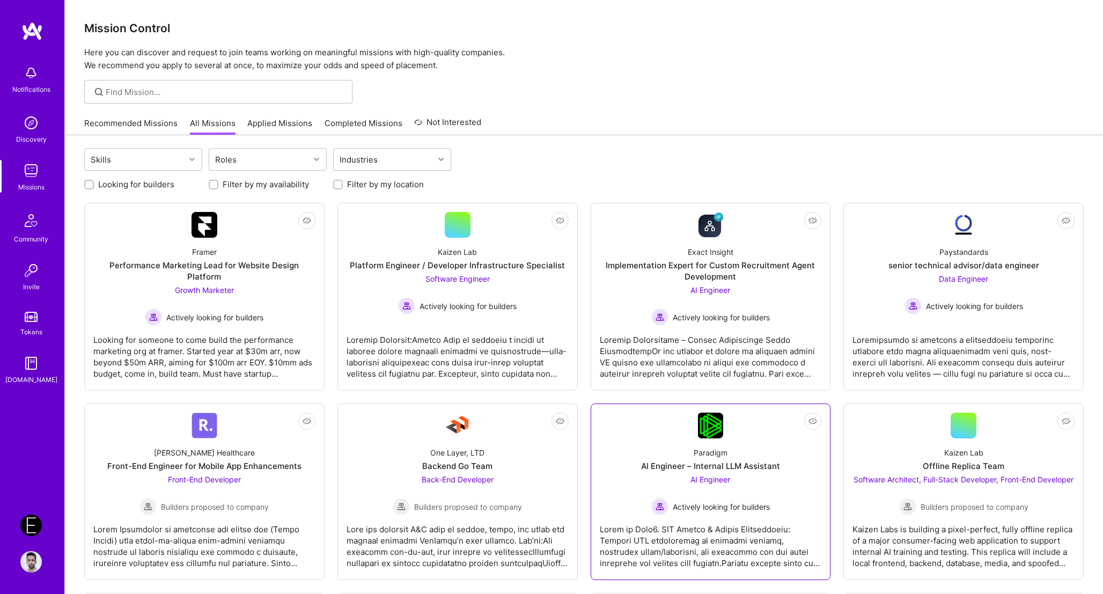
click at [740, 500] on div "Actively looking for builders" at bounding box center [710, 506] width 119 height 17
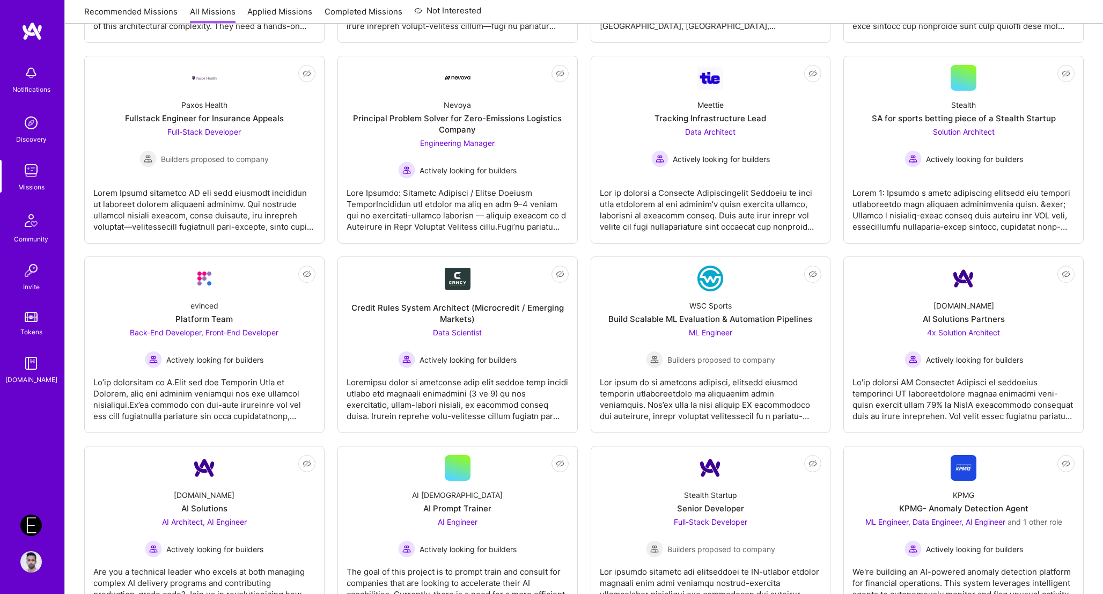
scroll to position [1531, 0]
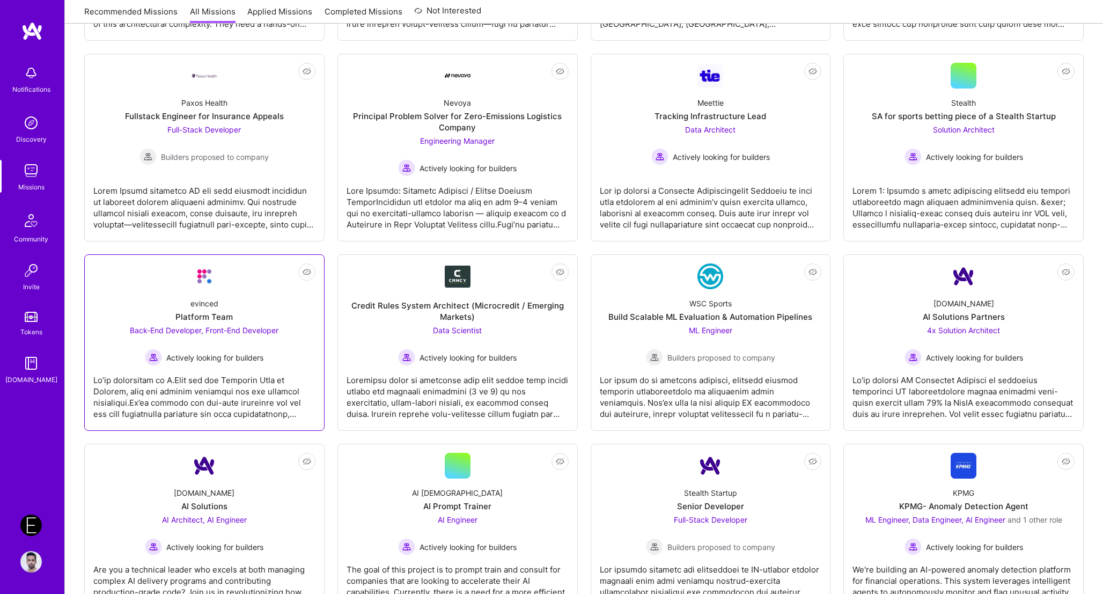
click at [283, 409] on div at bounding box center [204, 393] width 222 height 54
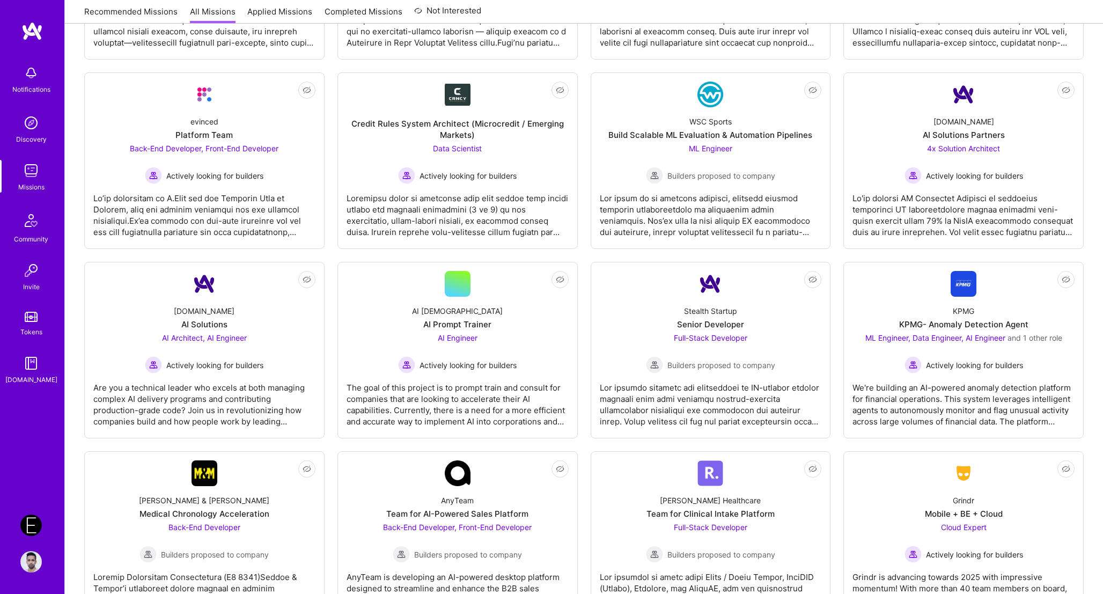
scroll to position [1717, 0]
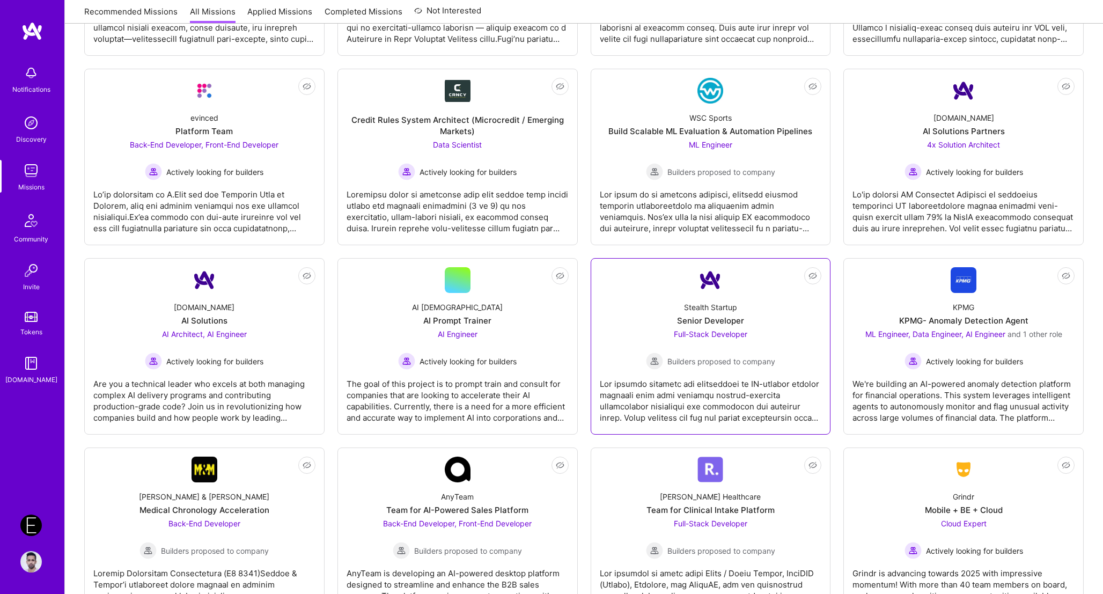
click at [740, 396] on div at bounding box center [711, 397] width 222 height 54
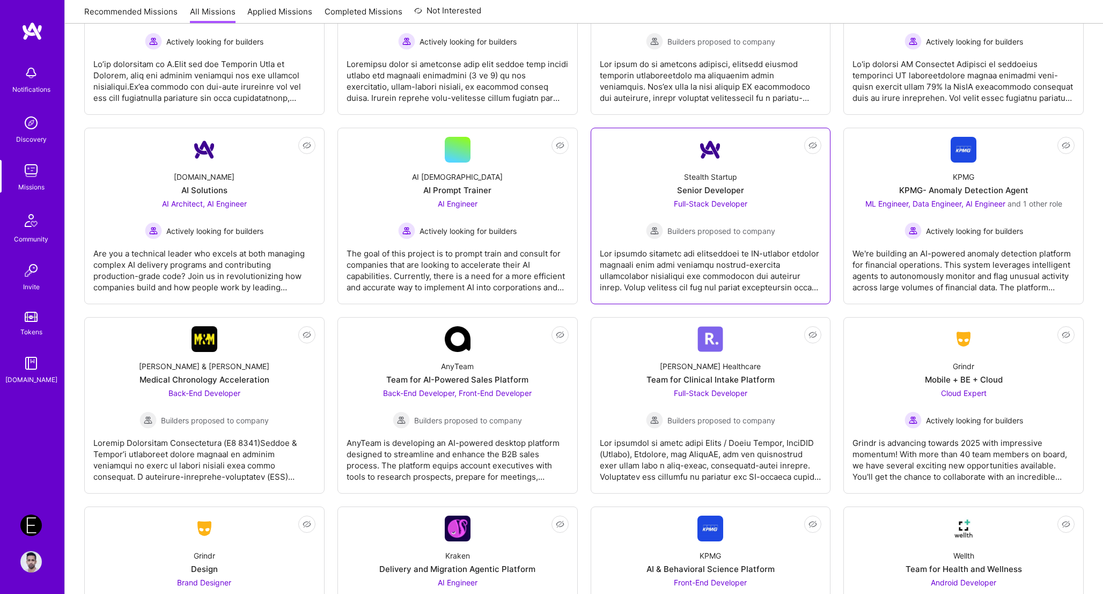
scroll to position [1849, 0]
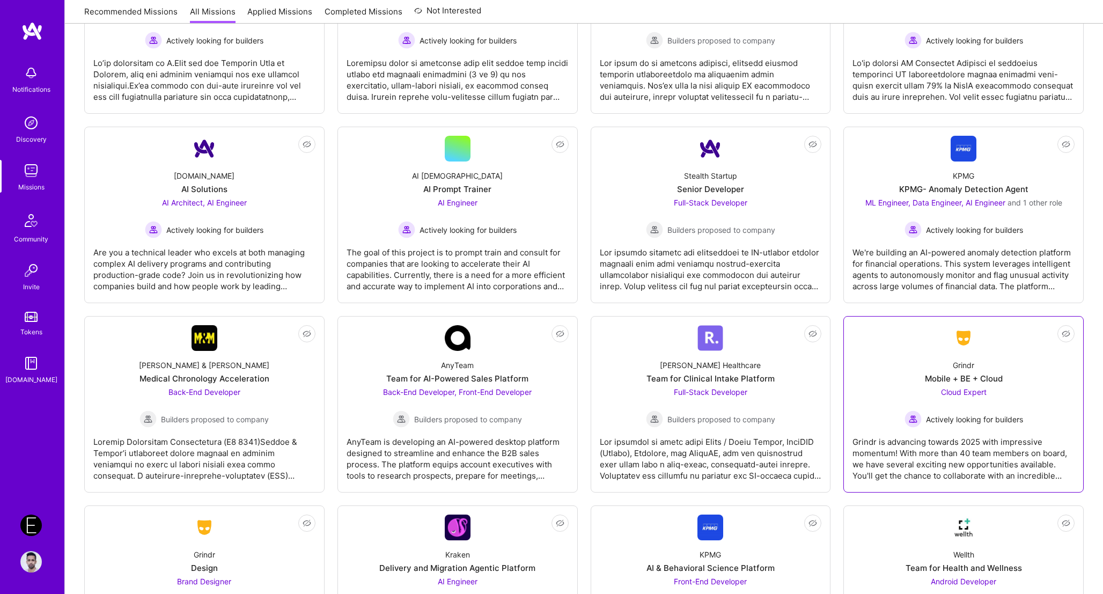
click at [902, 446] on div "Grindr is advancing towards 2025 with impressive momentum! With more than 40 te…" at bounding box center [964, 455] width 222 height 54
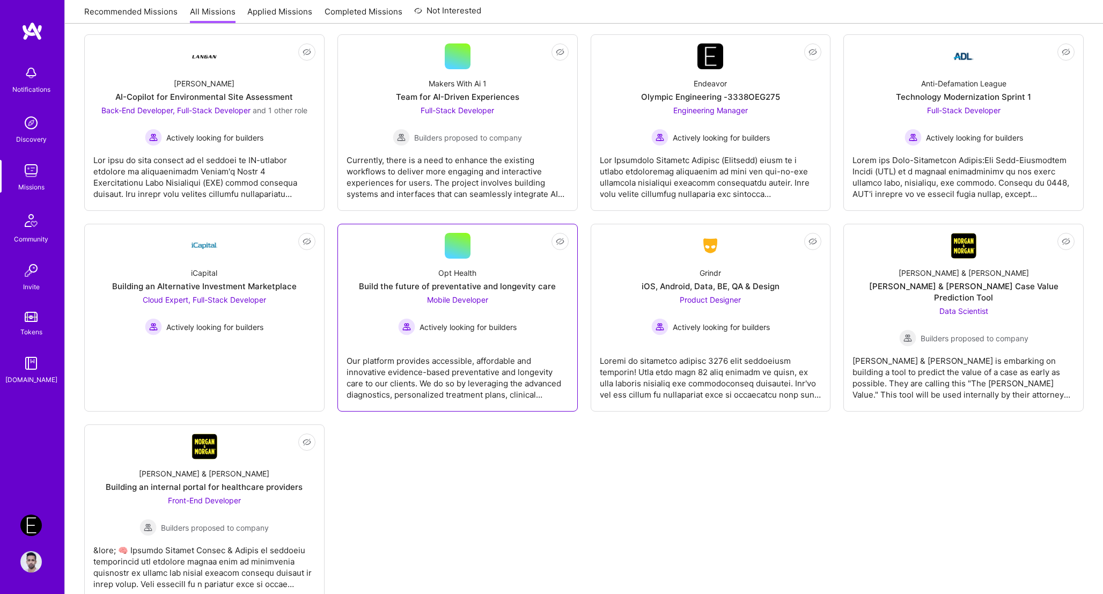
scroll to position [2506, 0]
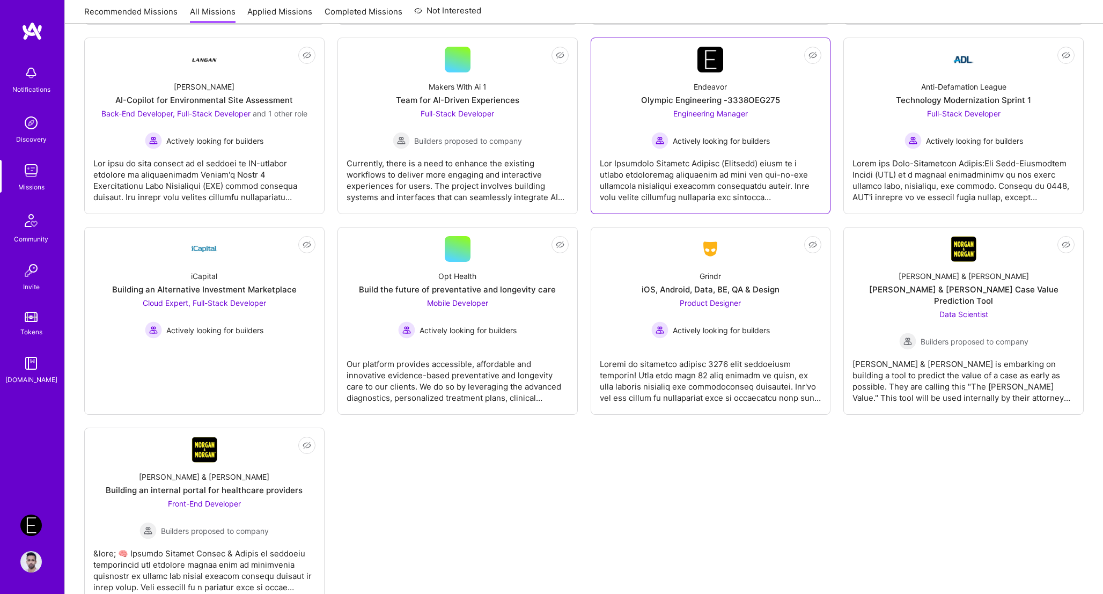
click at [744, 182] on div at bounding box center [711, 176] width 222 height 54
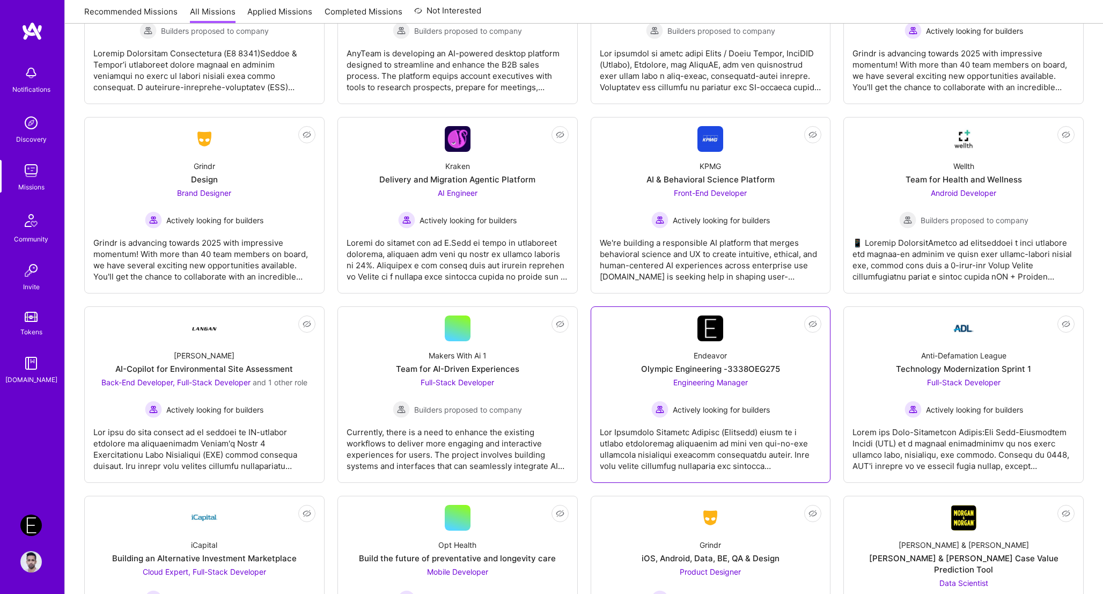
scroll to position [2233, 0]
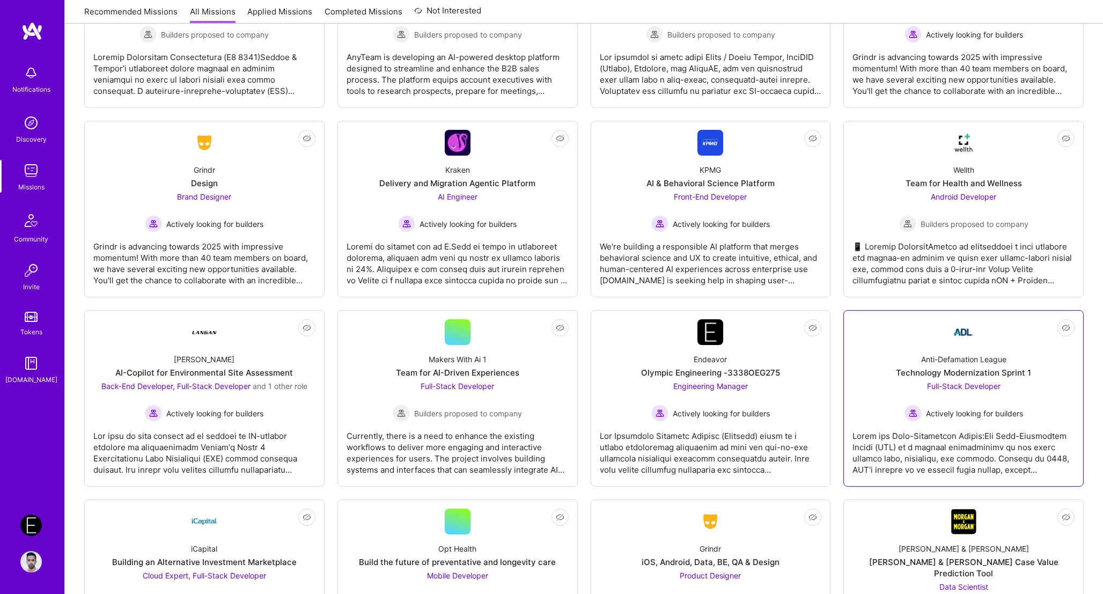
click at [991, 413] on span "Actively looking for builders" at bounding box center [974, 413] width 97 height 11
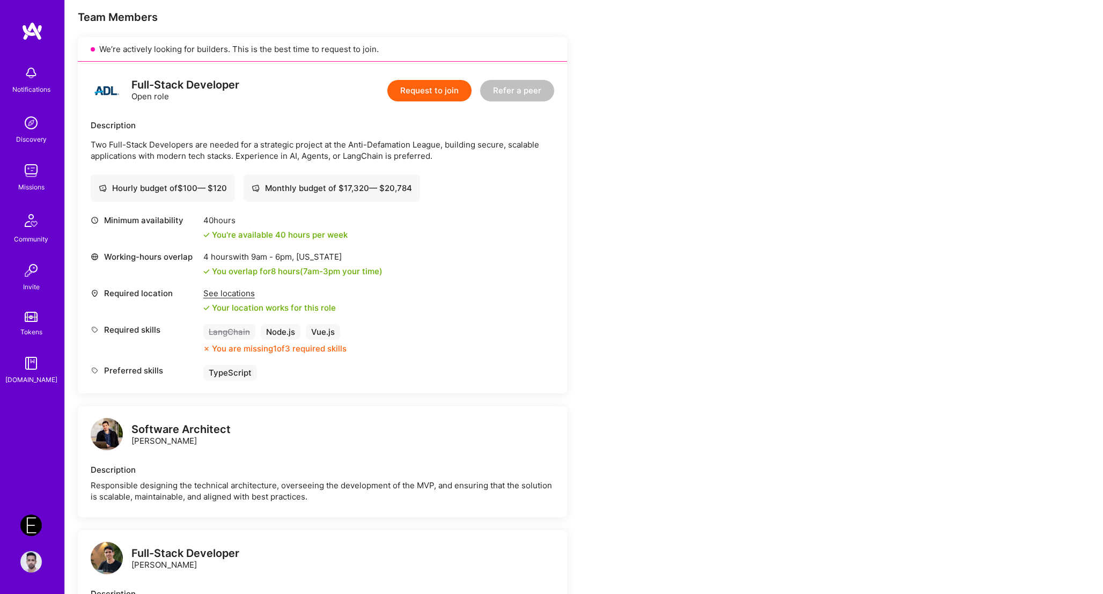
scroll to position [275, 0]
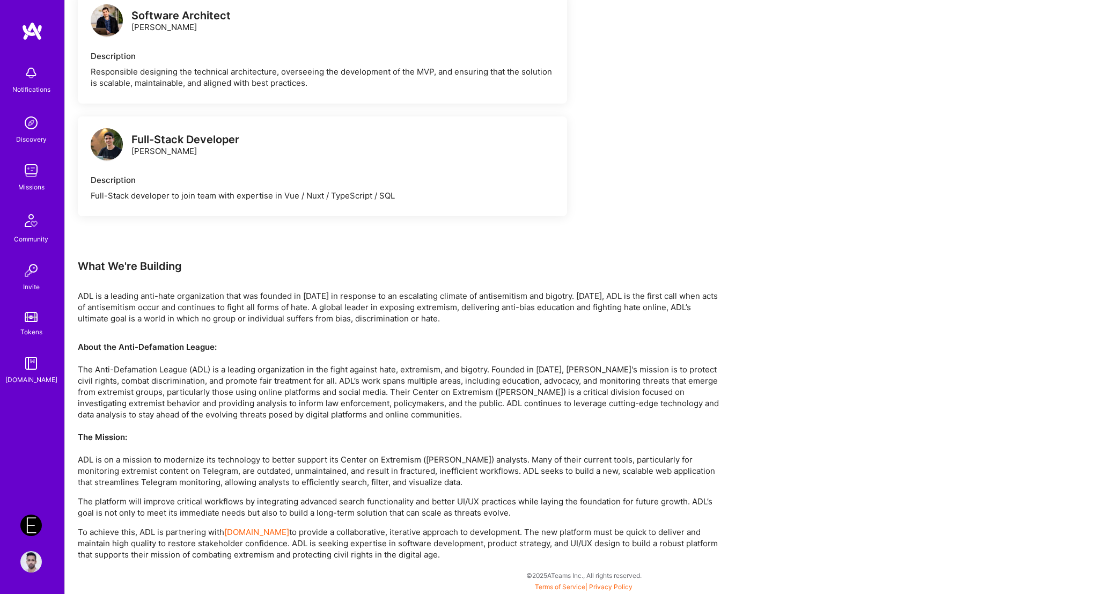
click at [991, 424] on div "Earn tokens for inviting a new A.Teamer to this mission Do you know the perfect…" at bounding box center [584, 55] width 1038 height 1078
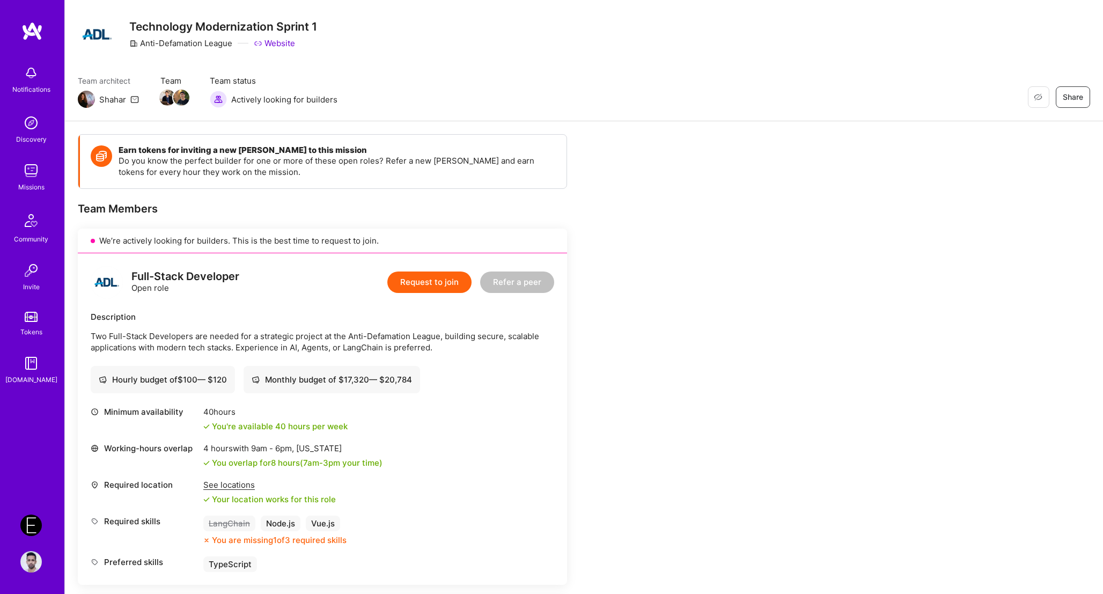
scroll to position [0, 0]
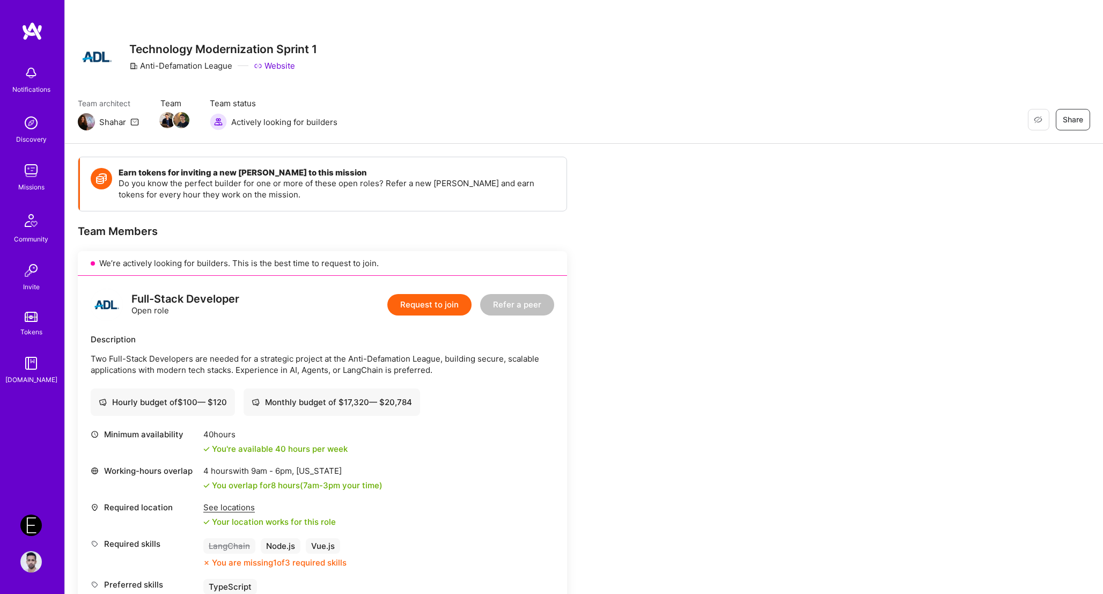
click at [107, 310] on img at bounding box center [107, 305] width 32 height 32
click at [182, 115] on img at bounding box center [181, 120] width 16 height 16
click at [170, 124] on img at bounding box center [167, 120] width 16 height 16
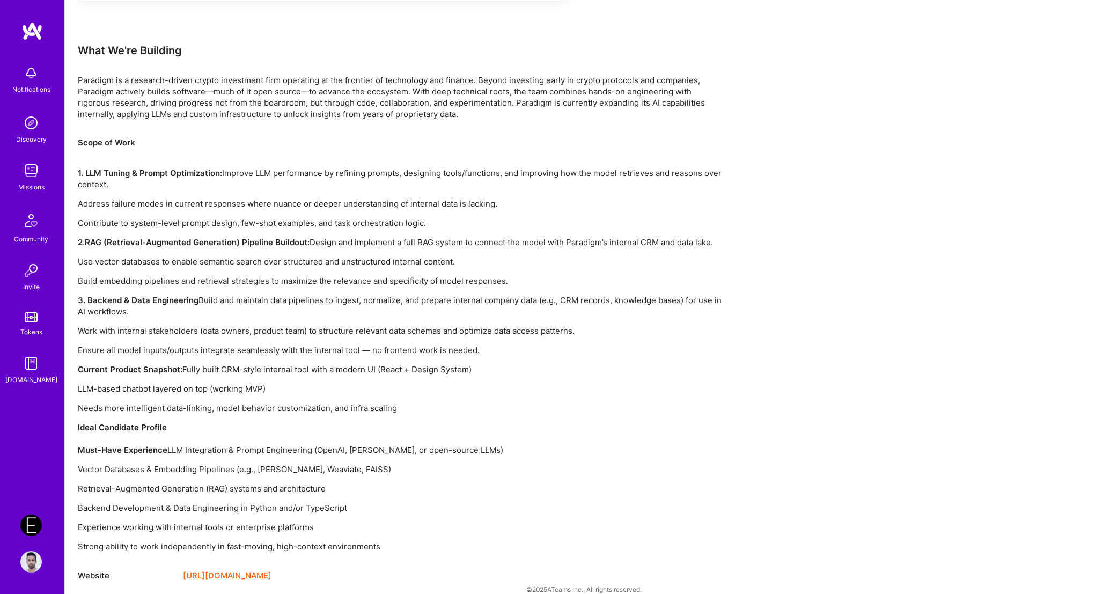
scroll to position [617, 0]
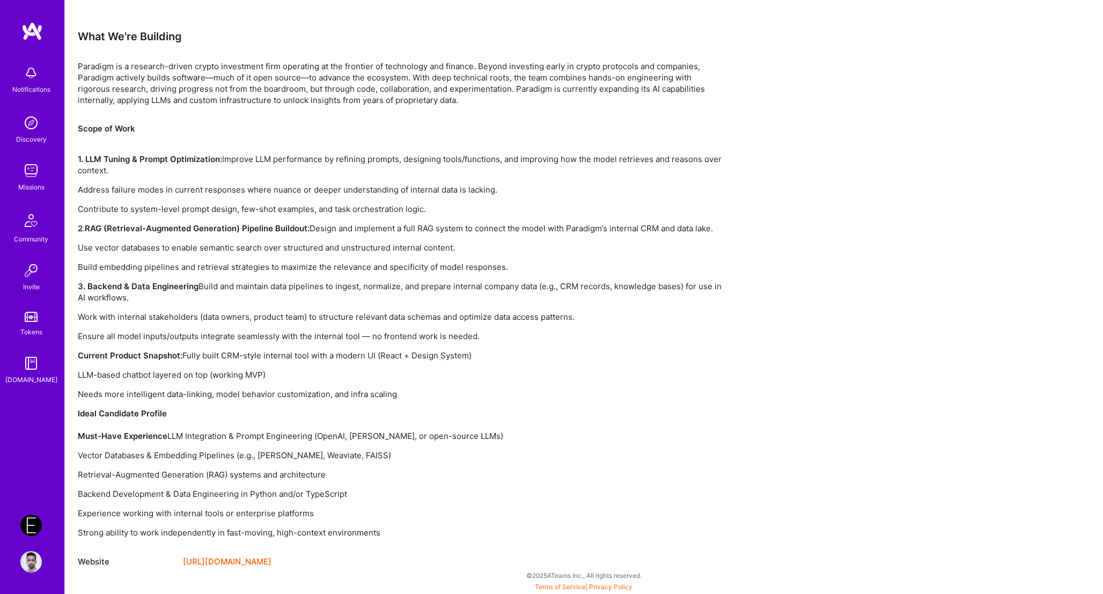
click at [731, 311] on div "Earn tokens for inviting a new [PERSON_NAME] to this mission Do you know the pe…" at bounding box center [584, 60] width 1038 height 1067
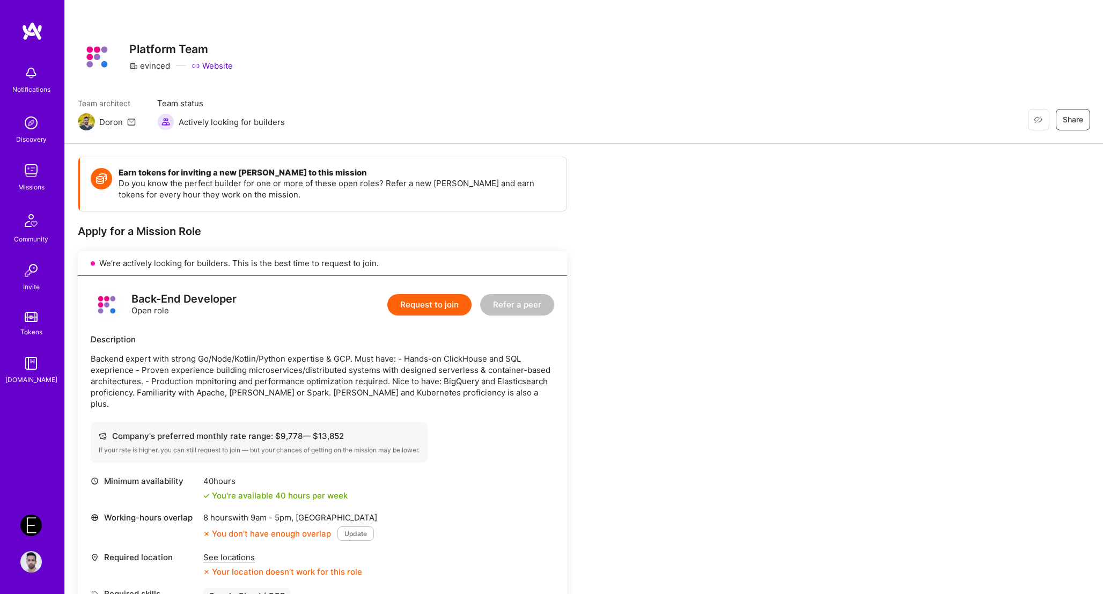
scroll to position [19, 0]
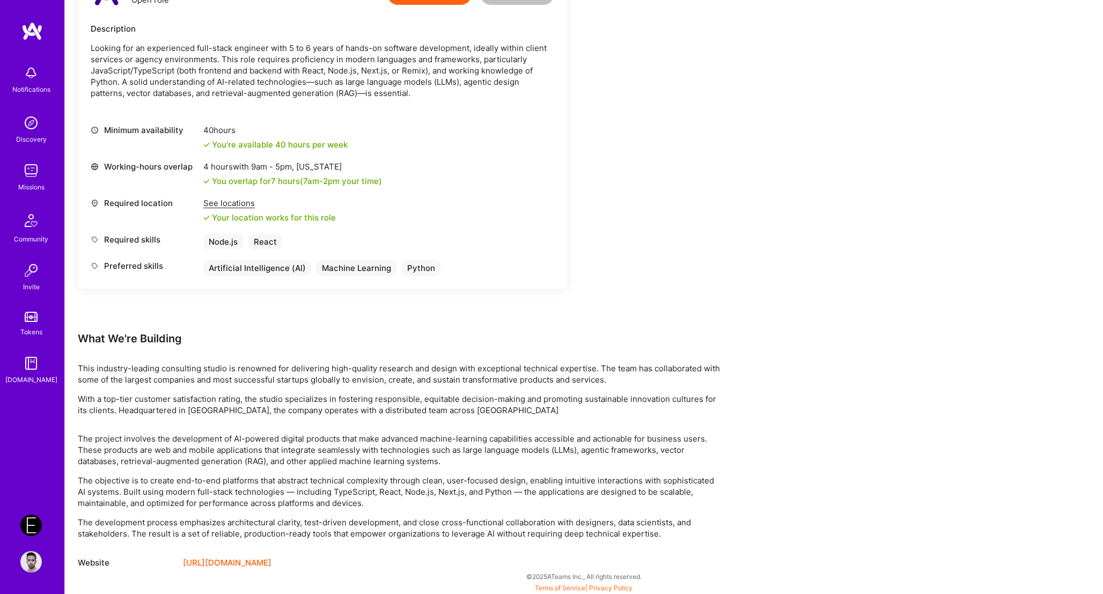
scroll to position [312, 0]
click at [668, 213] on div "Earn tokens for inviting a new [PERSON_NAME] to this mission Do you know the pe…" at bounding box center [400, 206] width 644 height 723
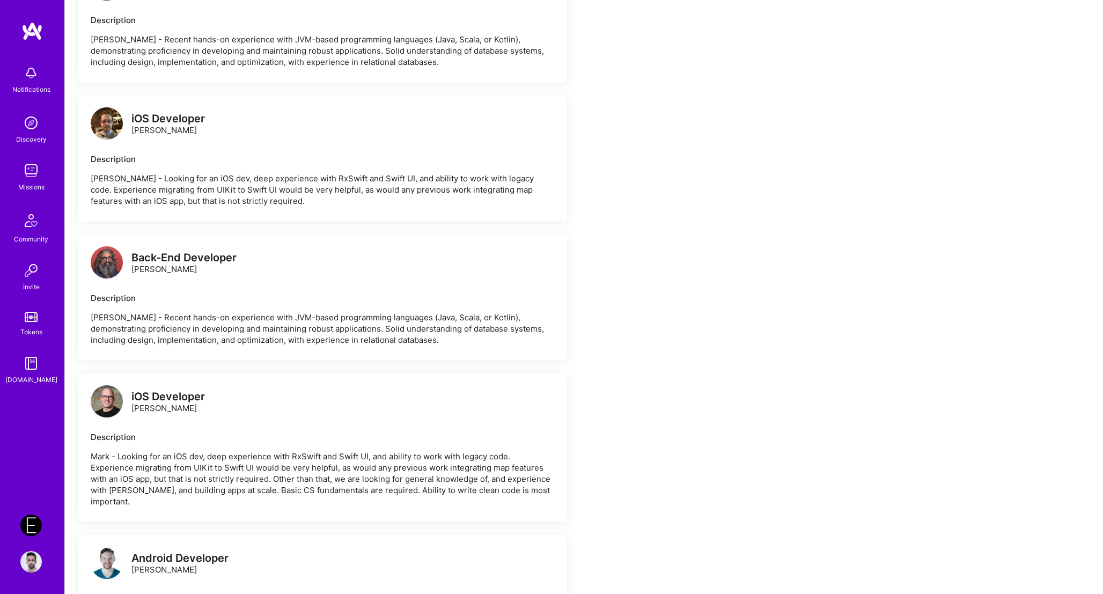
scroll to position [1871, 0]
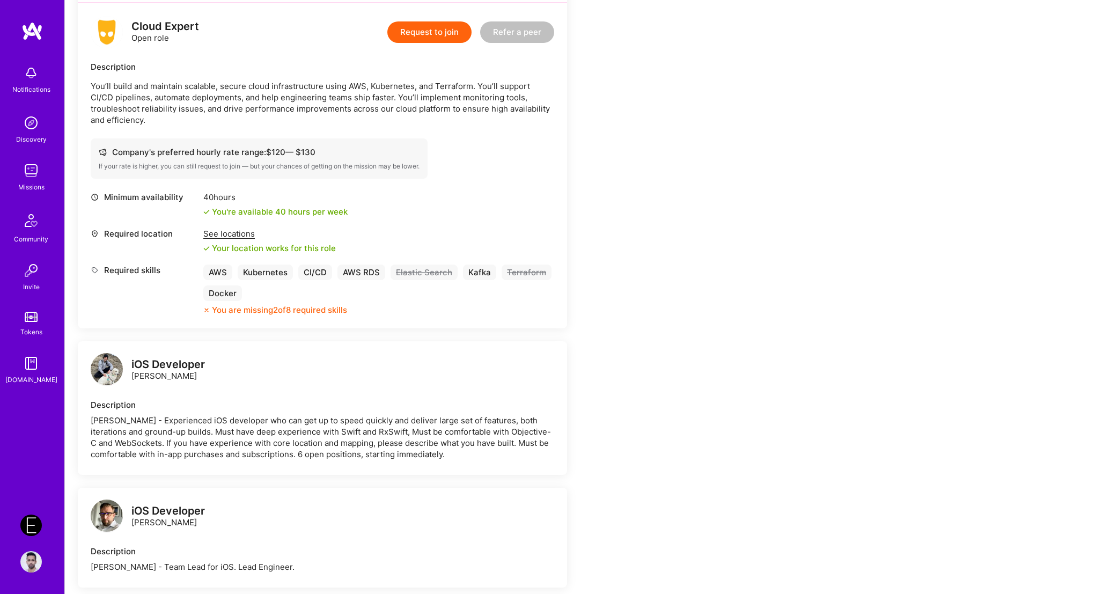
scroll to position [270, 0]
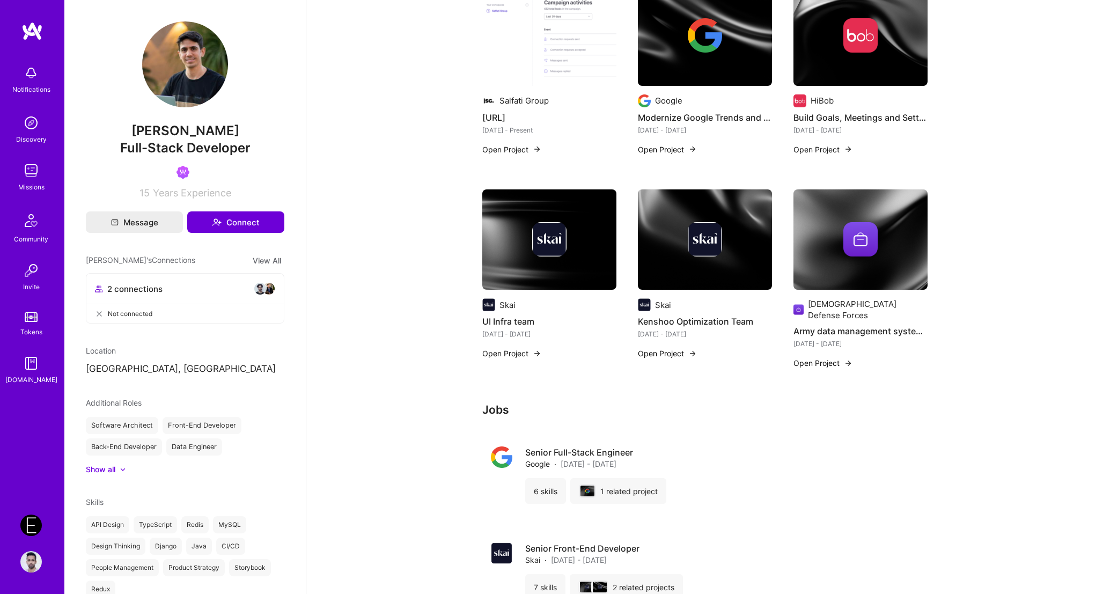
scroll to position [248, 0]
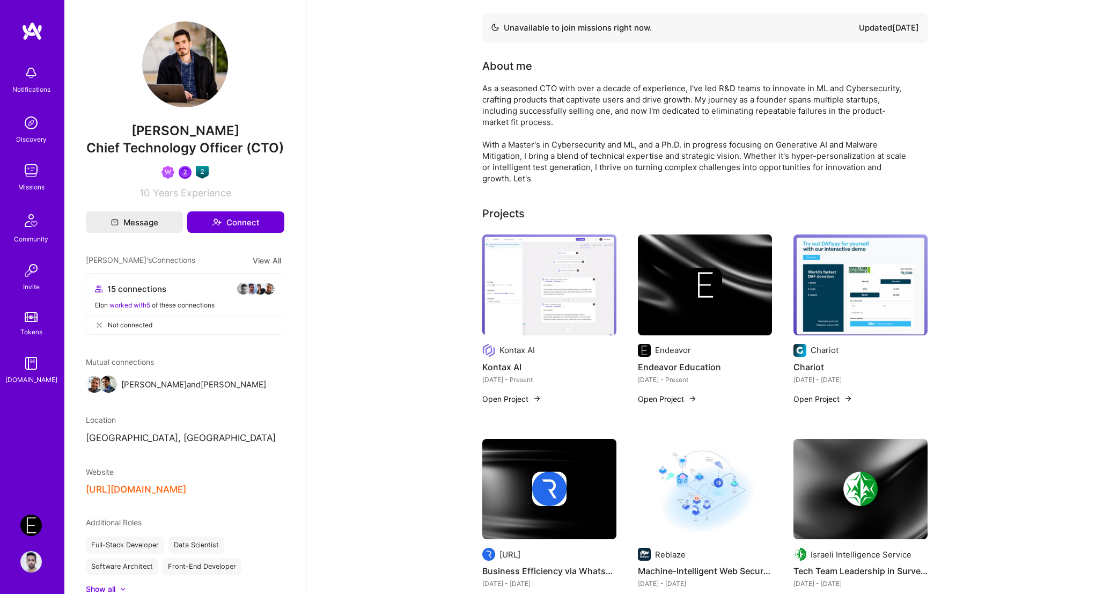
click at [671, 399] on button "Open Project" at bounding box center [667, 398] width 59 height 11
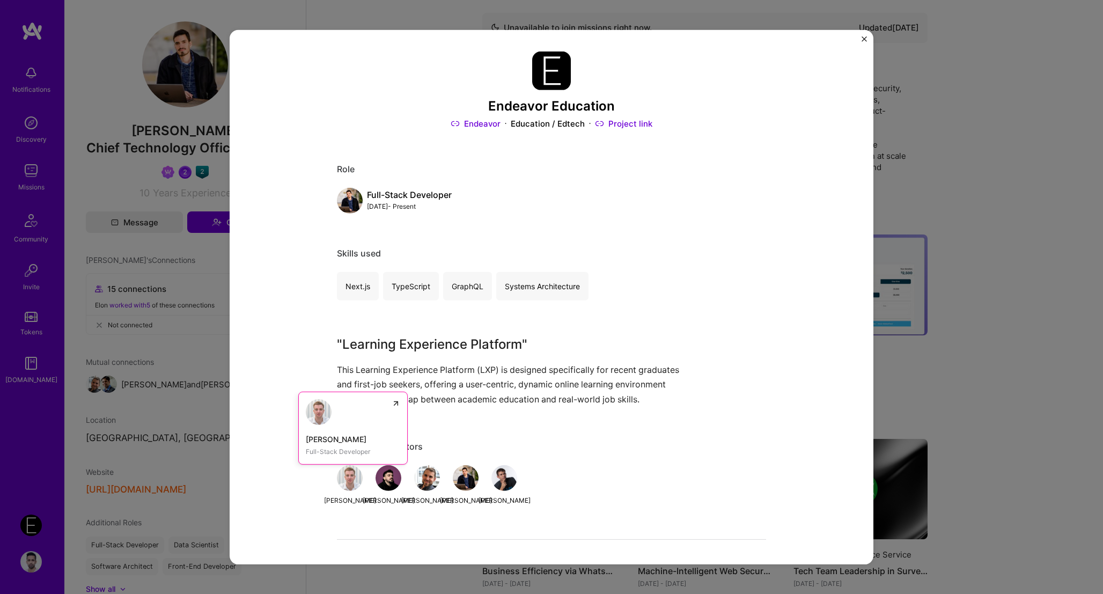
click at [345, 441] on div "[PERSON_NAME]" at bounding box center [353, 439] width 94 height 11
click at [463, 390] on p "This Learning Experience Platform (LXP) is designed specifically for recent gra…" at bounding box center [511, 385] width 349 height 44
click at [198, 221] on div "Endeavor Education Endeavor Education / Edtech Project link Role Full-Stack Dev…" at bounding box center [551, 297] width 1103 height 594
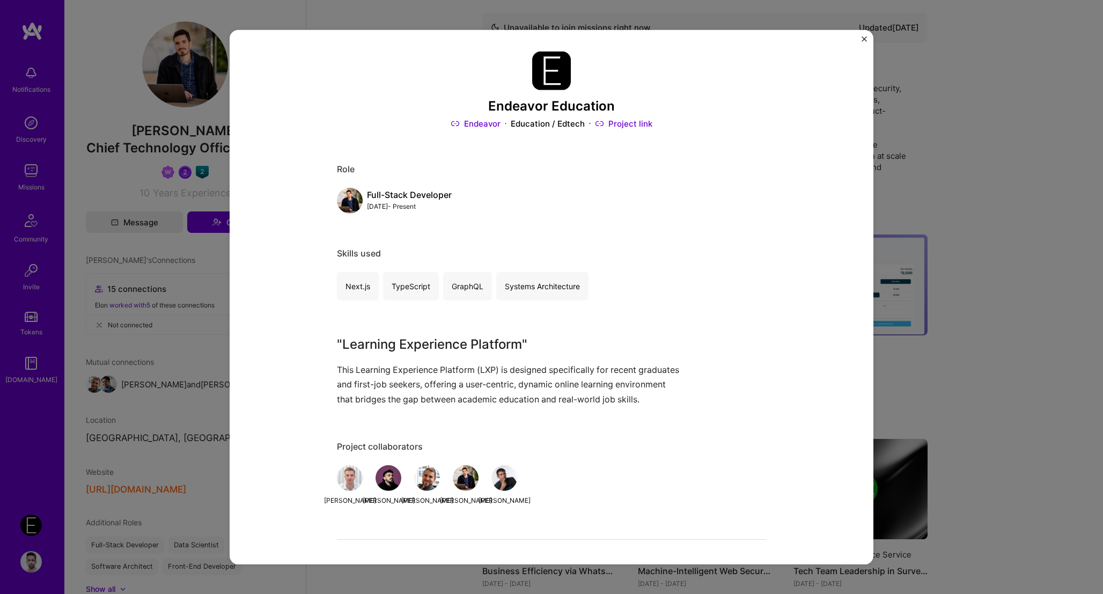
click at [1000, 114] on div "Endeavor Education Endeavor Education / Edtech Project link Role Full-Stack Dev…" at bounding box center [551, 297] width 1103 height 594
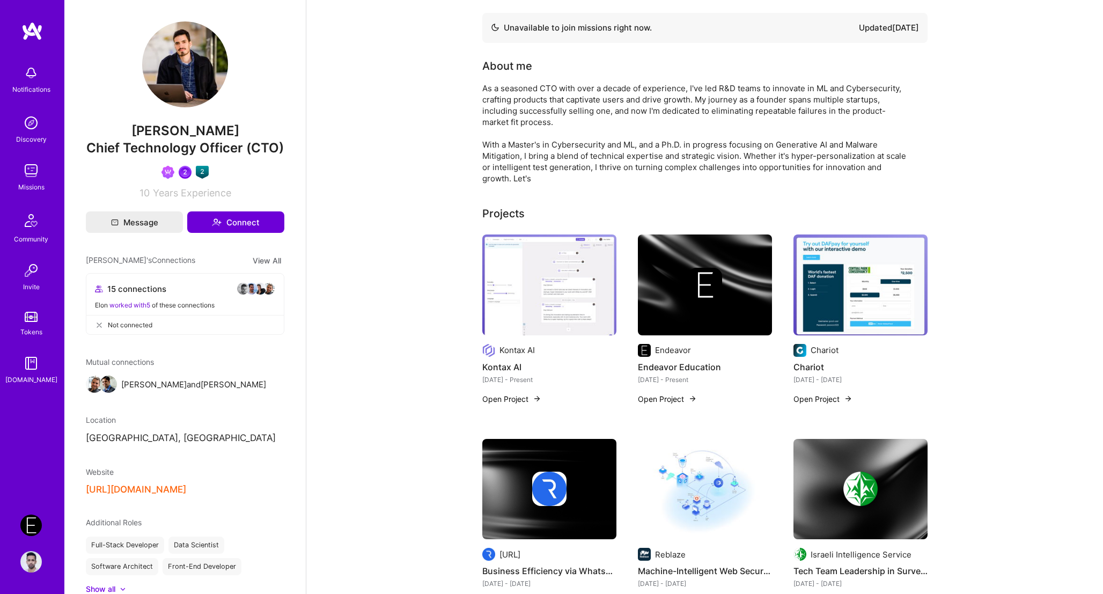
click at [50, 87] on div "Notifications" at bounding box center [31, 78] width 67 height 37
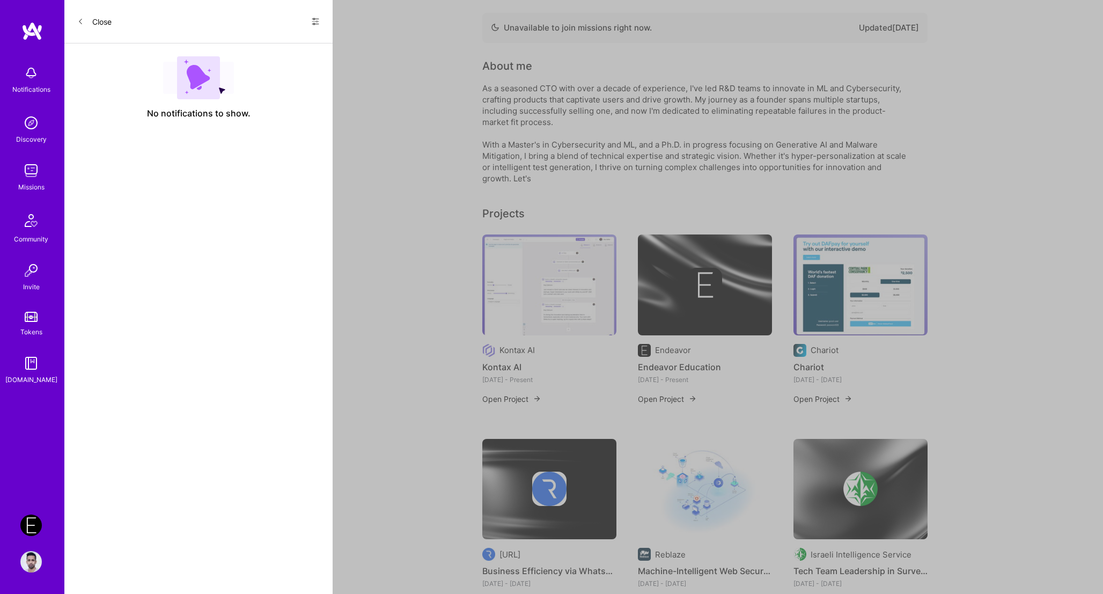
click at [41, 31] on img at bounding box center [31, 30] width 21 height 19
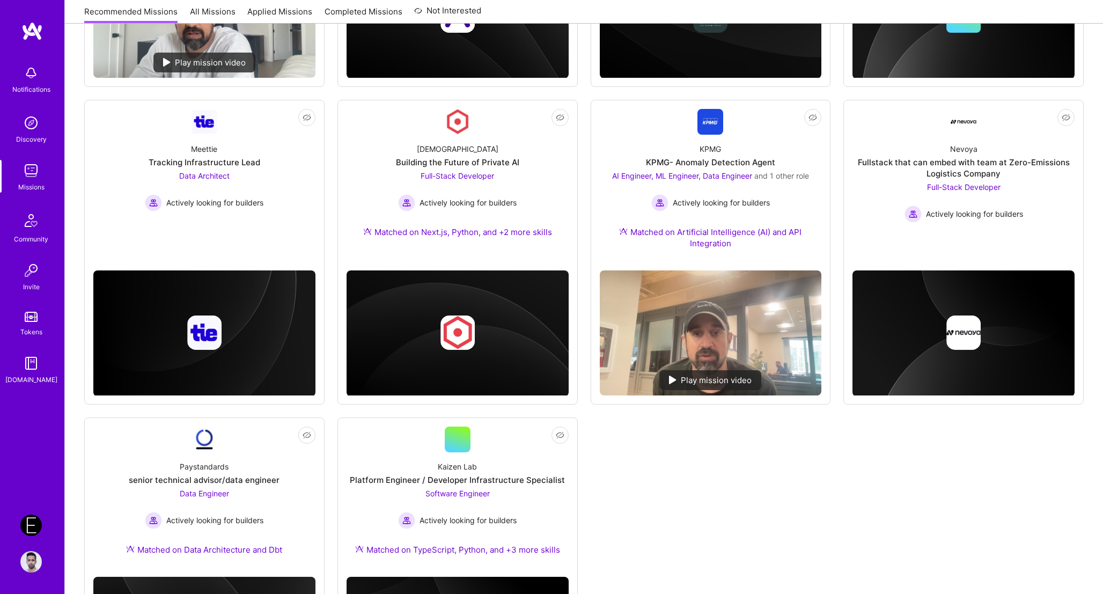
scroll to position [530, 0]
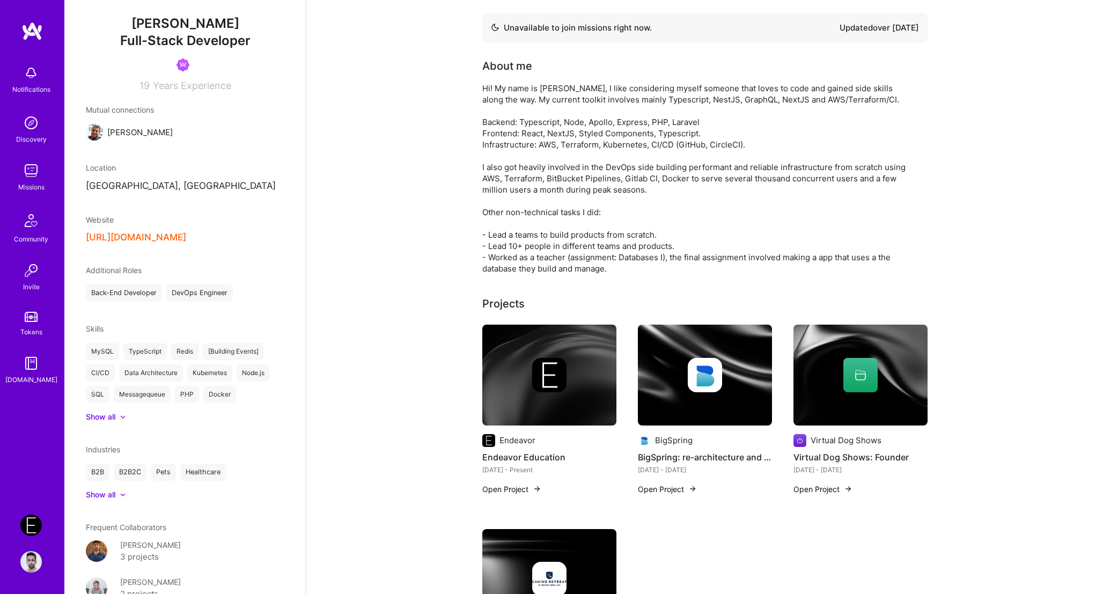
click at [174, 239] on button "[URL][DOMAIN_NAME]" at bounding box center [136, 237] width 100 height 11
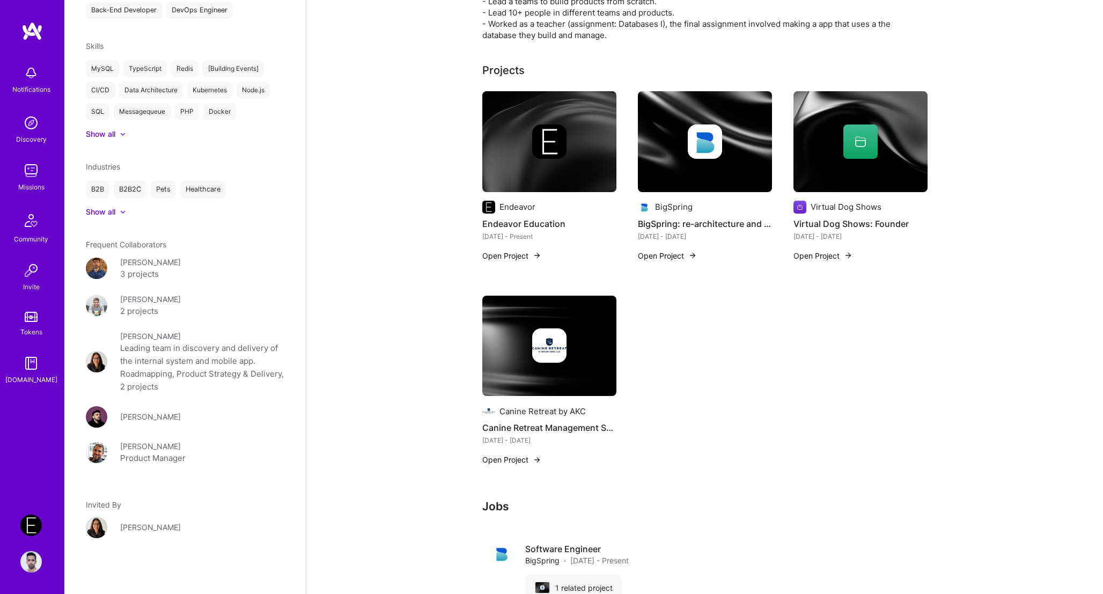
scroll to position [436, 0]
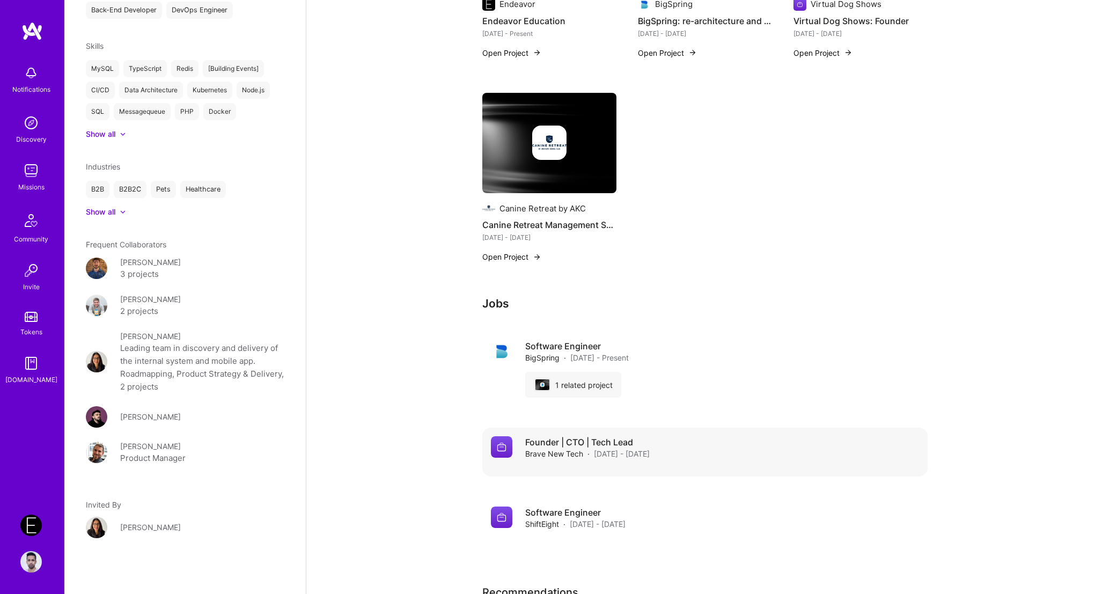
click at [543, 445] on h4 "Founder | CTO | Tech Lead" at bounding box center [587, 442] width 124 height 12
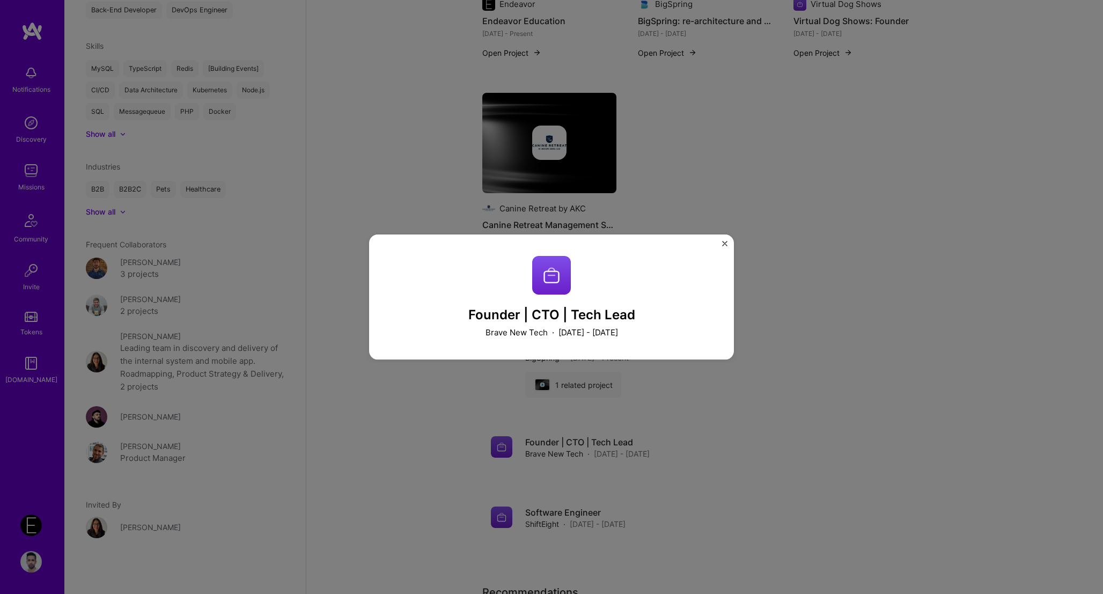
click at [551, 171] on div "Founder | CTO | Tech Lead Brave New Tech · February 2016 - July 2020" at bounding box center [551, 297] width 1103 height 594
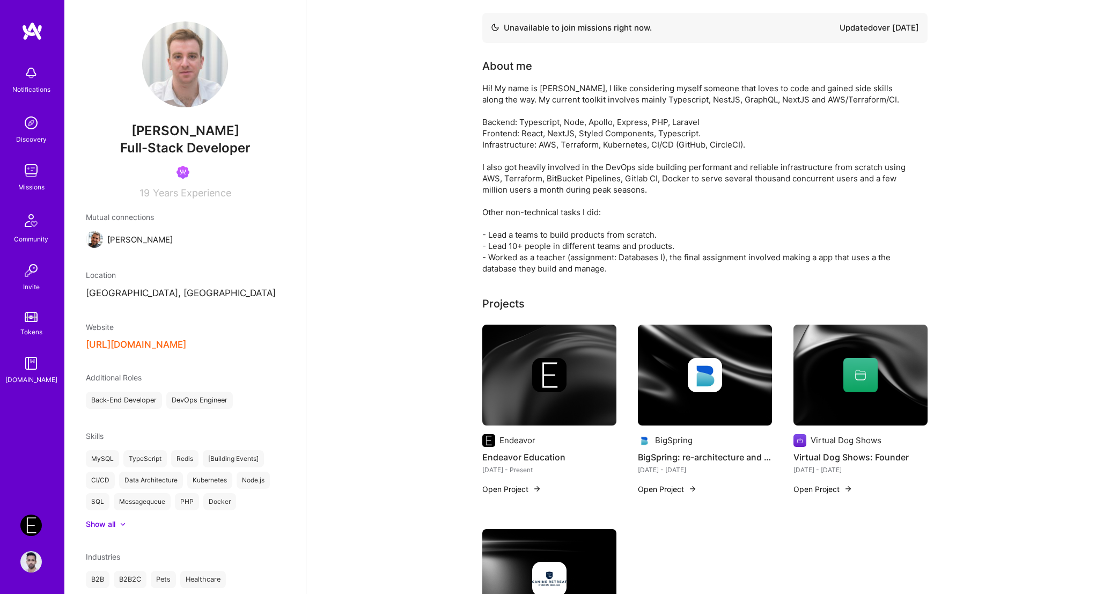
click at [41, 78] on img at bounding box center [30, 72] width 21 height 21
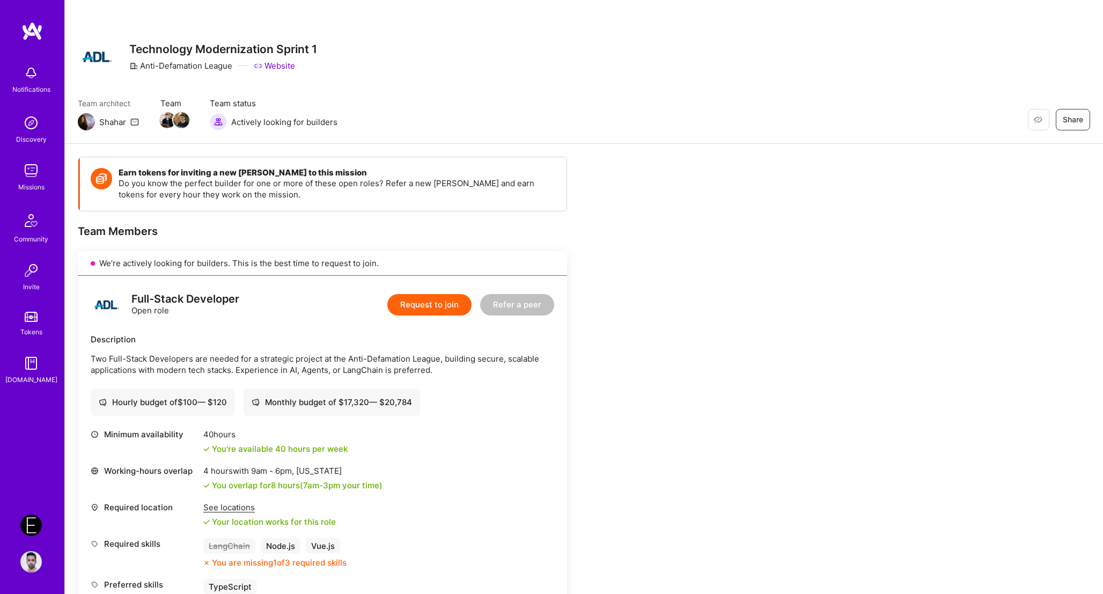
click at [163, 46] on h3 "Technology Modernization Sprint 1" at bounding box center [223, 48] width 188 height 13
drag, startPoint x: 163, startPoint y: 46, endPoint x: 277, endPoint y: 69, distance: 116.6
click at [277, 69] on div "Technology Modernization Sprint 1 Anti-Defamation League Website" at bounding box center [223, 57] width 188 height 39
click at [277, 69] on link "Website" at bounding box center [274, 65] width 41 height 11
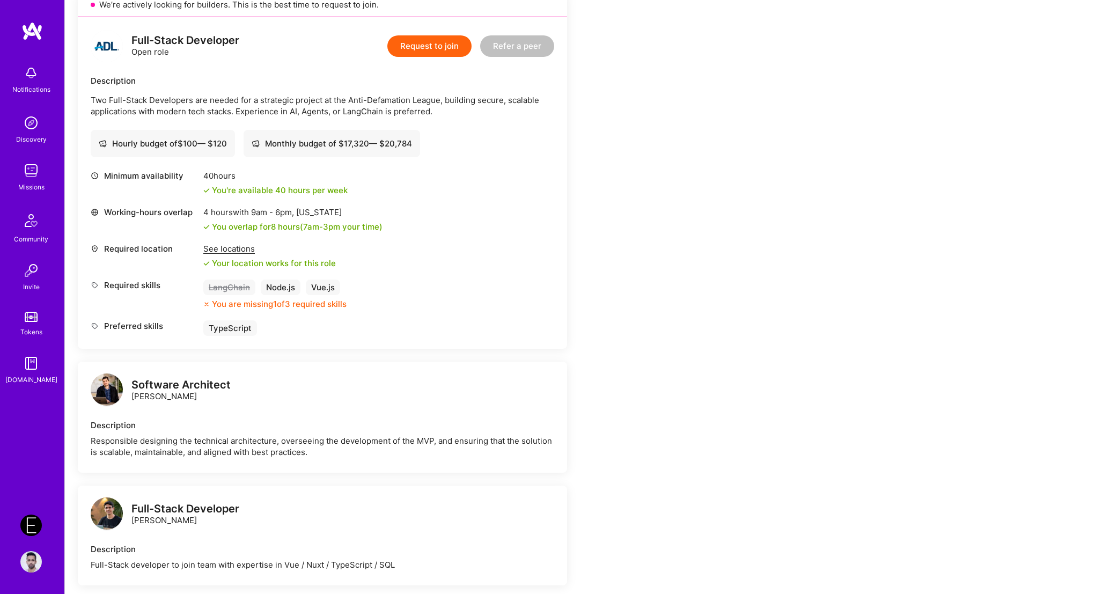
scroll to position [180, 0]
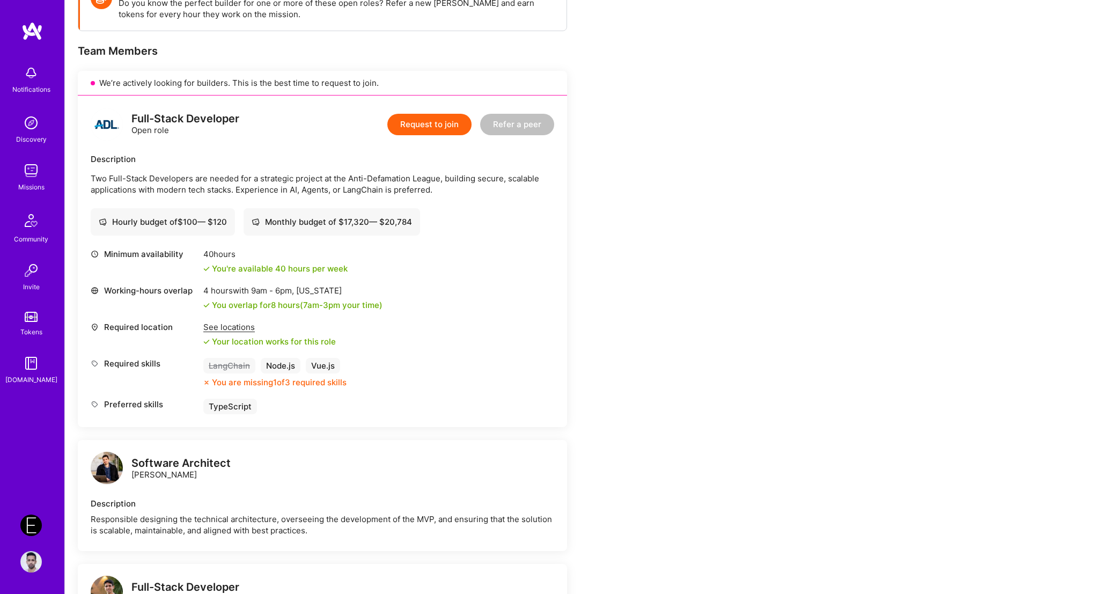
click at [740, 249] on div "Earn tokens for inviting a new [PERSON_NAME] to this mission Do you know the pe…" at bounding box center [584, 503] width 1038 height 1078
